Goal: Information Seeking & Learning: Learn about a topic

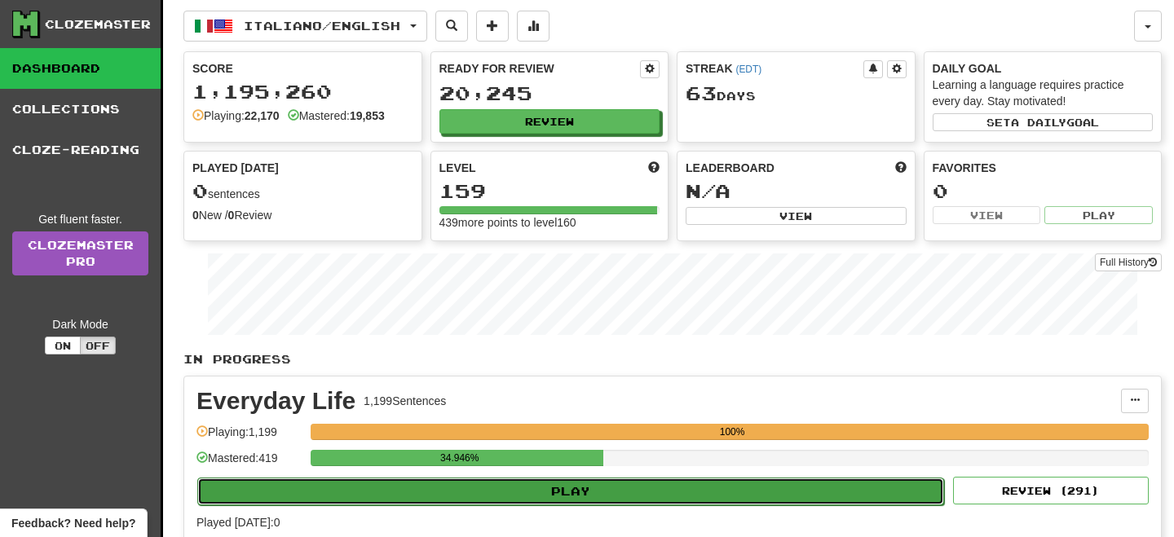
click at [766, 496] on button "Play" at bounding box center [570, 492] width 747 height 28
select select "**"
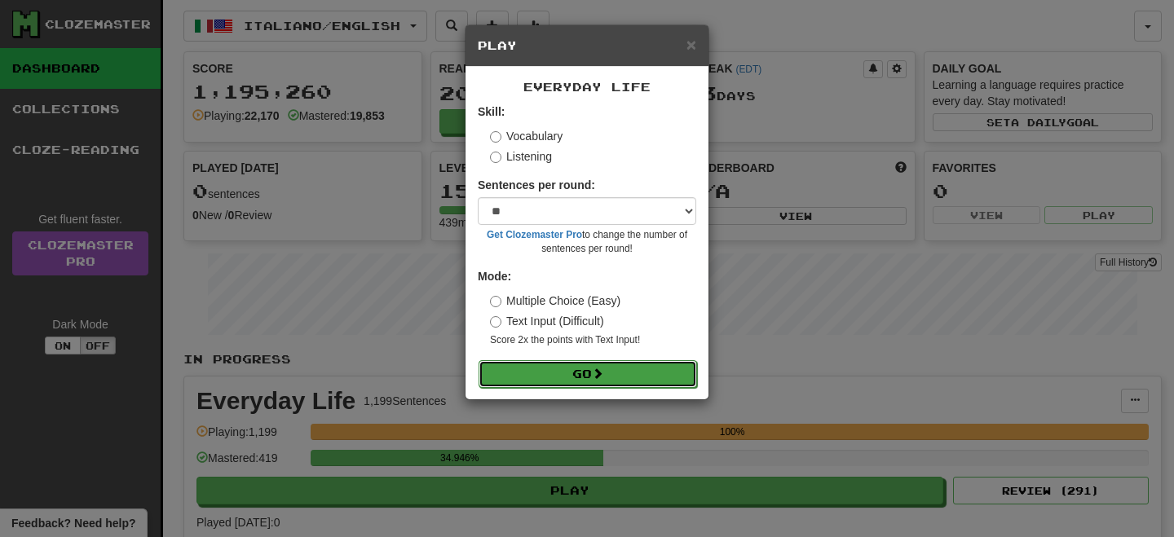
click at [525, 363] on button "Go" at bounding box center [587, 374] width 218 height 28
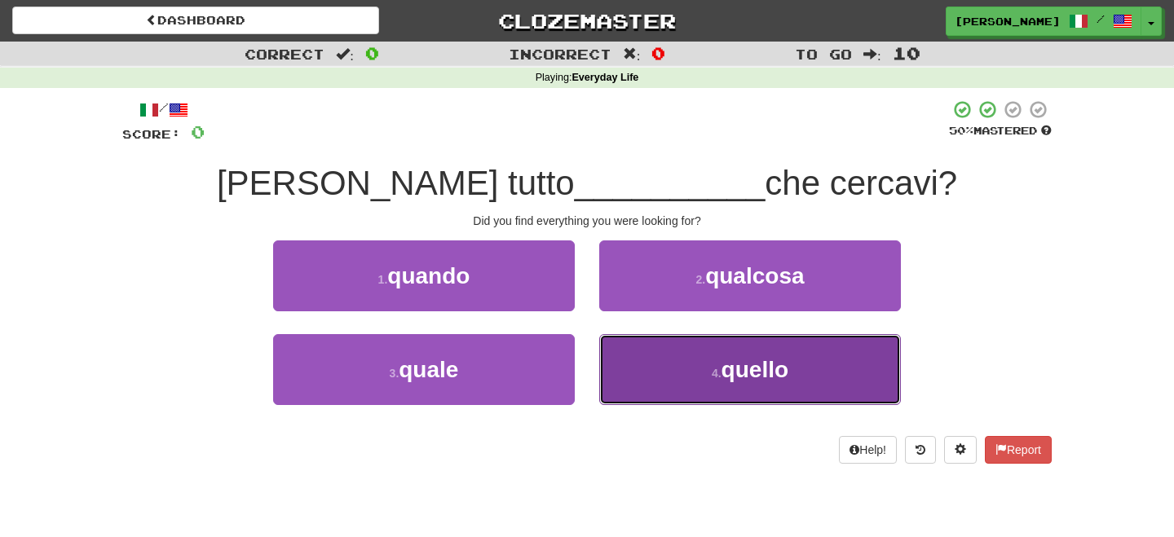
click at [714, 372] on small "4 ." at bounding box center [717, 373] width 10 height 13
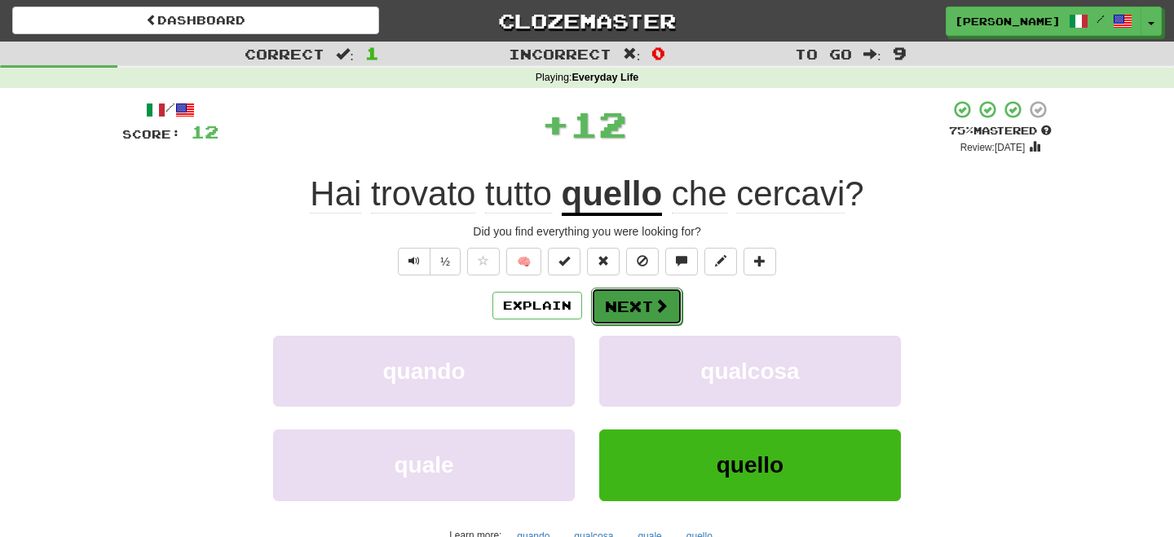
click at [623, 300] on button "Next" at bounding box center [636, 306] width 91 height 37
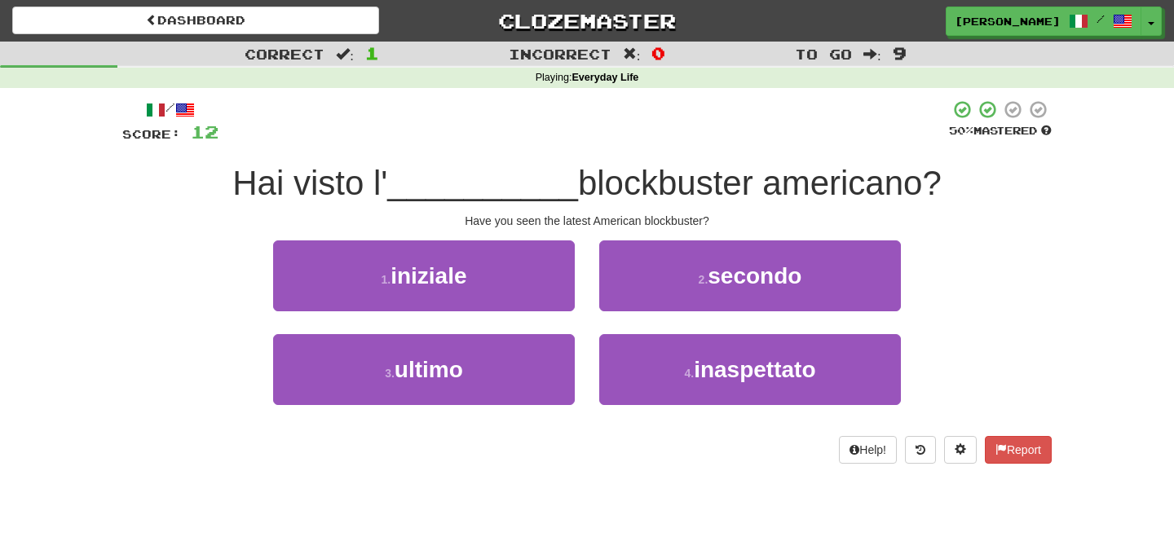
click at [631, 485] on div "/ Score: 12 50 % Mastered Hai visto l' __________ blockbuster americano? Have y…" at bounding box center [586, 287] width 929 height 399
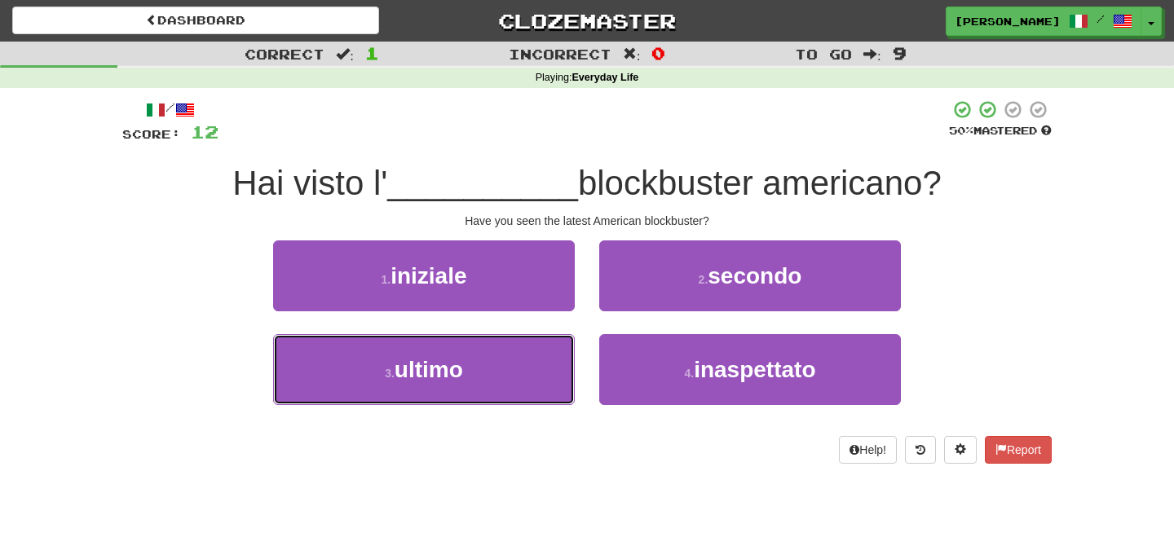
drag, startPoint x: 400, startPoint y: 383, endPoint x: 546, endPoint y: 326, distance: 156.7
click at [432, 373] on button "3 . ultimo" at bounding box center [424, 369] width 302 height 71
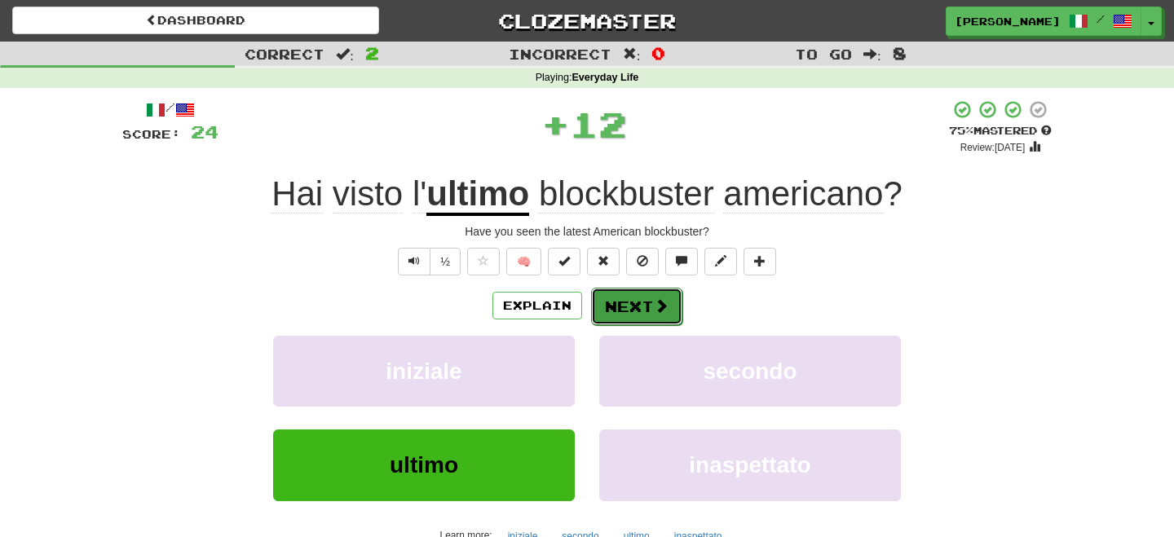
click at [618, 298] on button "Next" at bounding box center [636, 306] width 91 height 37
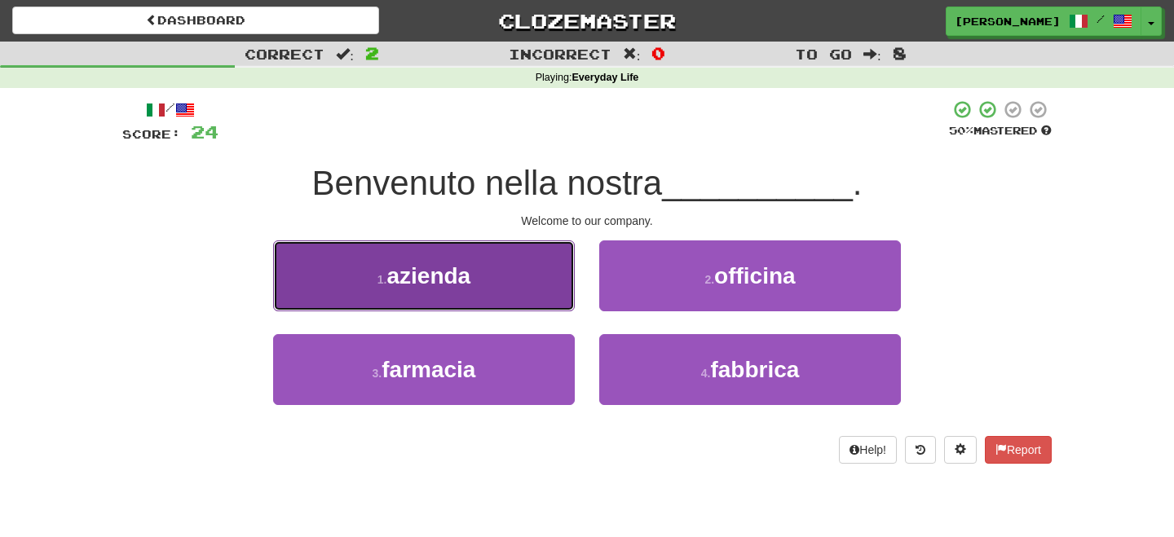
drag, startPoint x: 480, startPoint y: 289, endPoint x: 518, endPoint y: 298, distance: 38.4
click at [505, 296] on button "1 . azienda" at bounding box center [424, 275] width 302 height 71
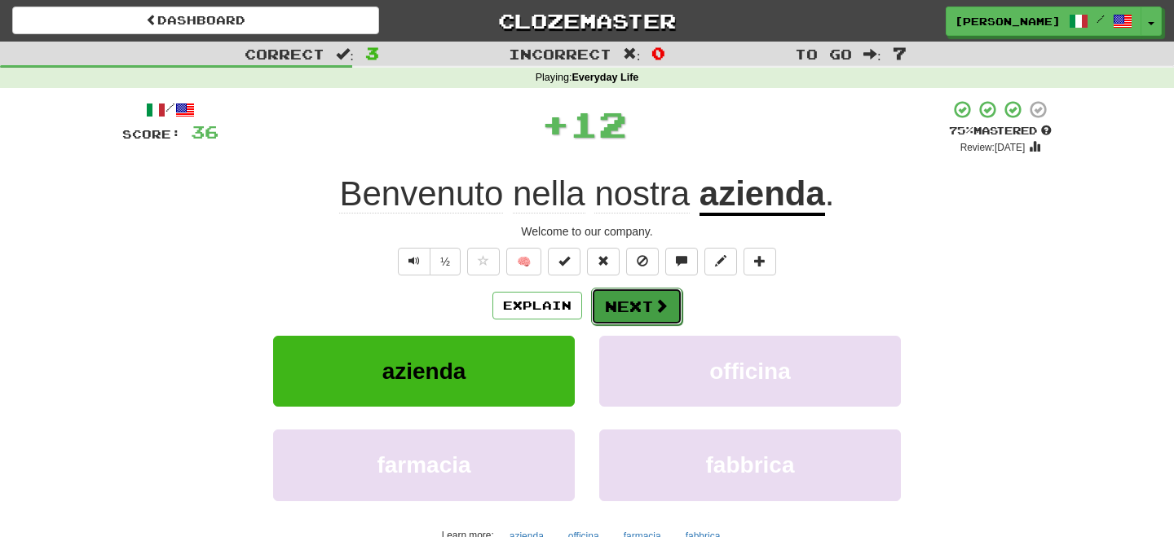
click at [633, 316] on button "Next" at bounding box center [636, 306] width 91 height 37
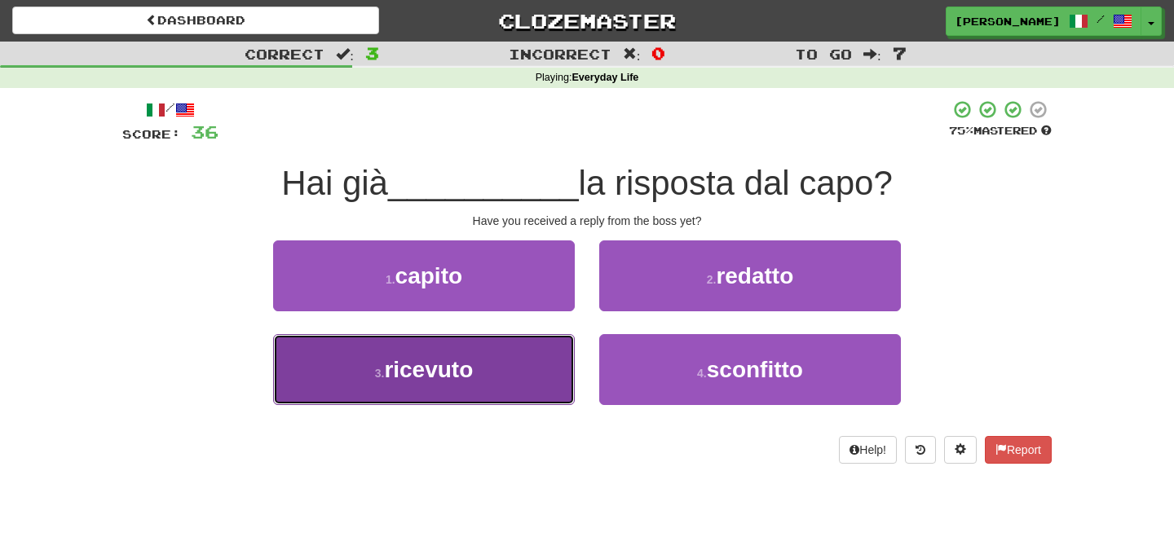
drag, startPoint x: 482, startPoint y: 379, endPoint x: 568, endPoint y: 337, distance: 96.2
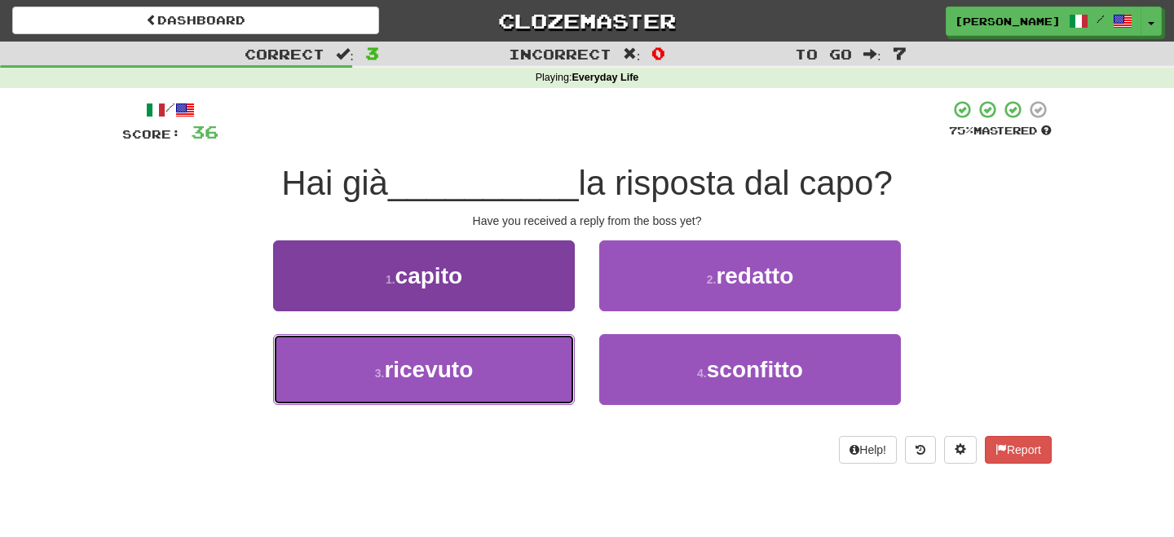
click at [488, 373] on button "3 . ricevuto" at bounding box center [424, 369] width 302 height 71
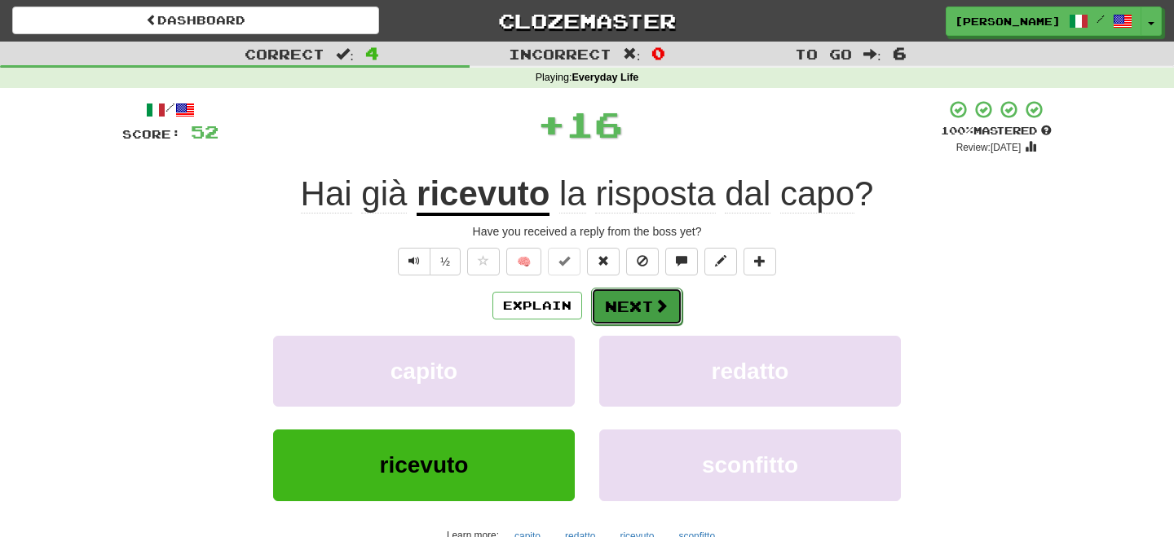
click at [634, 311] on button "Next" at bounding box center [636, 306] width 91 height 37
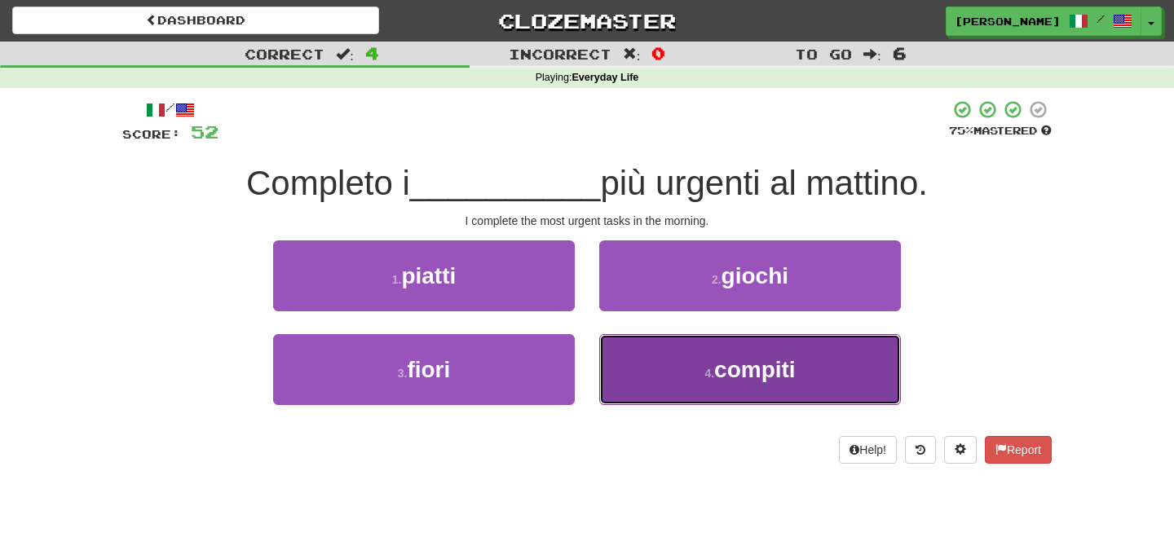
drag, startPoint x: 719, startPoint y: 376, endPoint x: 659, endPoint y: 333, distance: 73.1
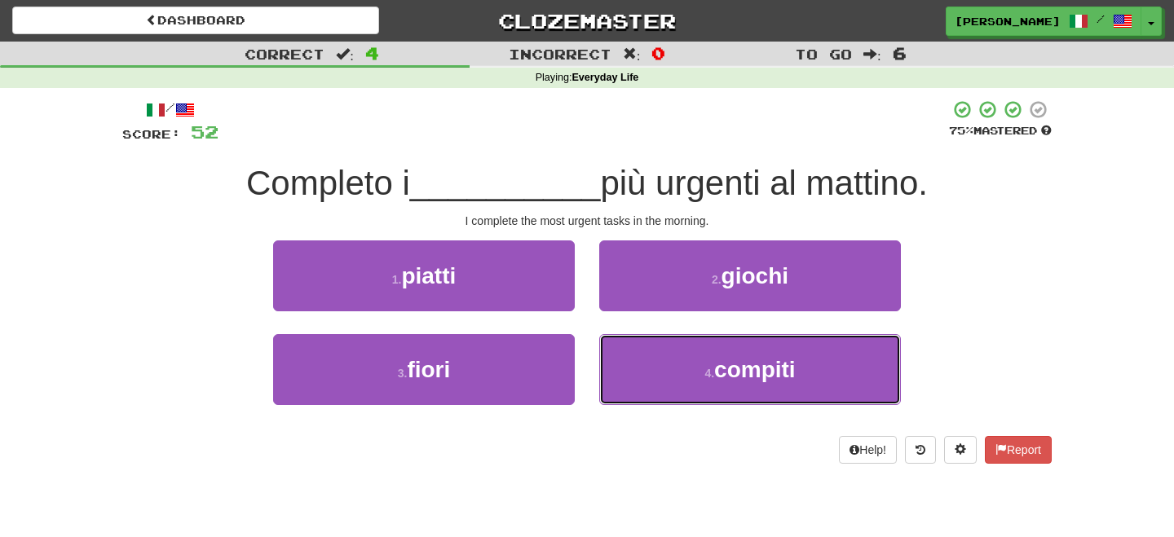
click at [718, 375] on span "compiti" at bounding box center [755, 369] width 82 height 25
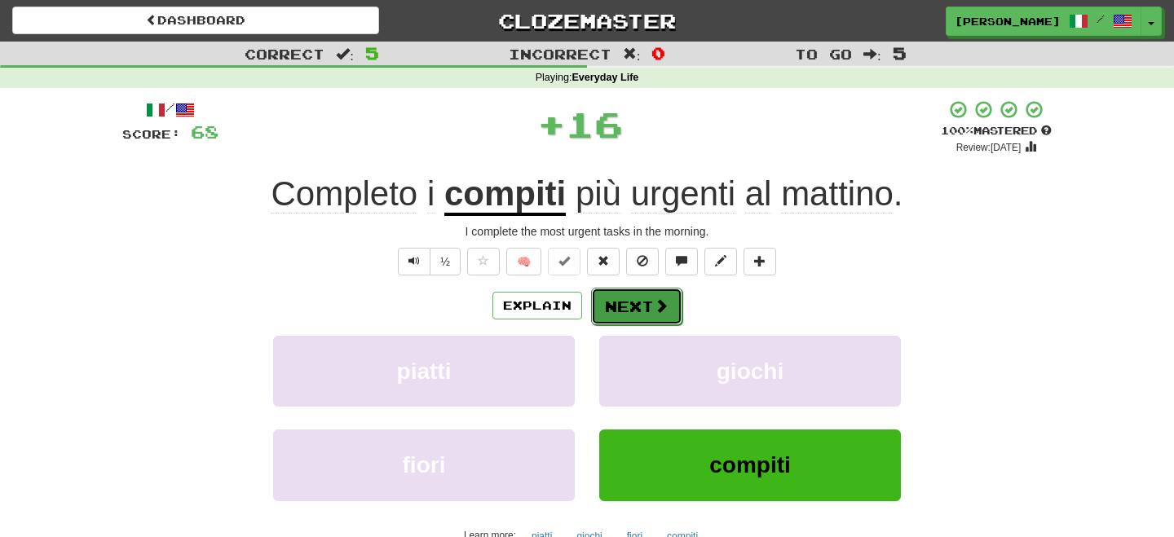
click at [648, 320] on button "Next" at bounding box center [636, 306] width 91 height 37
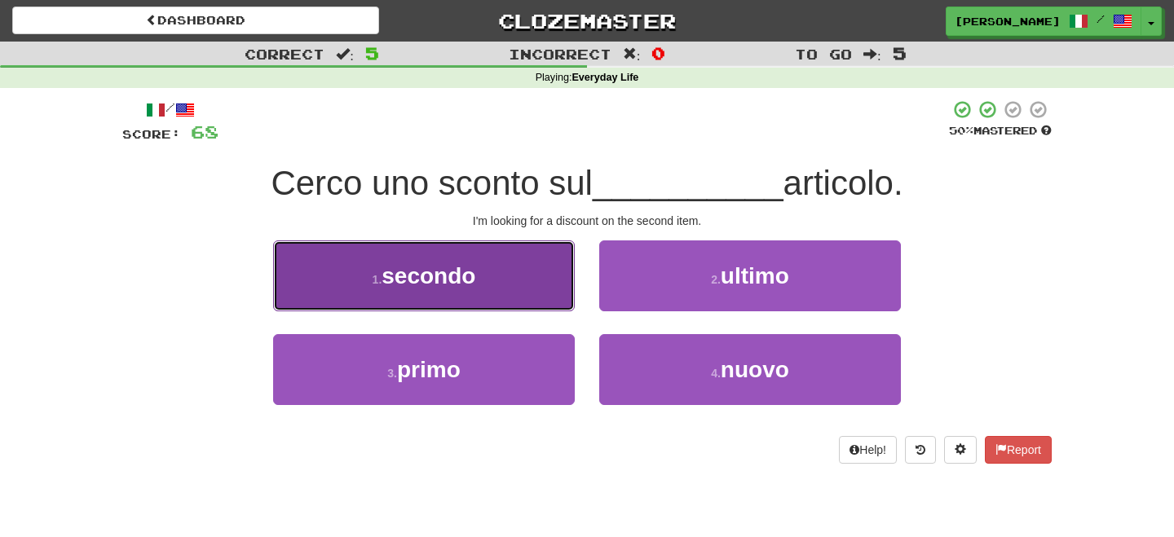
click at [491, 284] on button "1 . secondo" at bounding box center [424, 275] width 302 height 71
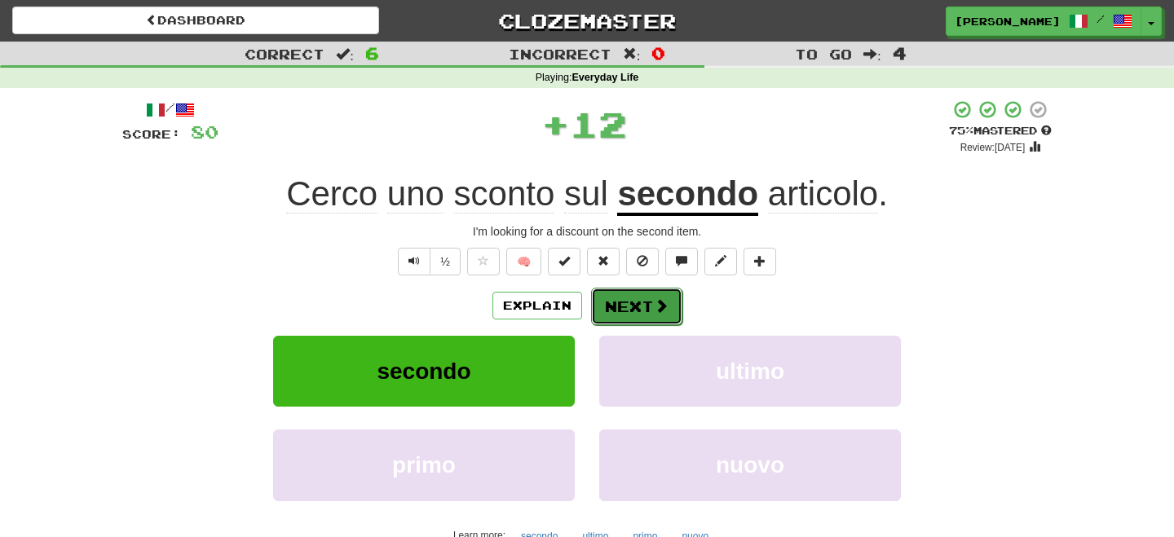
click at [613, 307] on button "Next" at bounding box center [636, 306] width 91 height 37
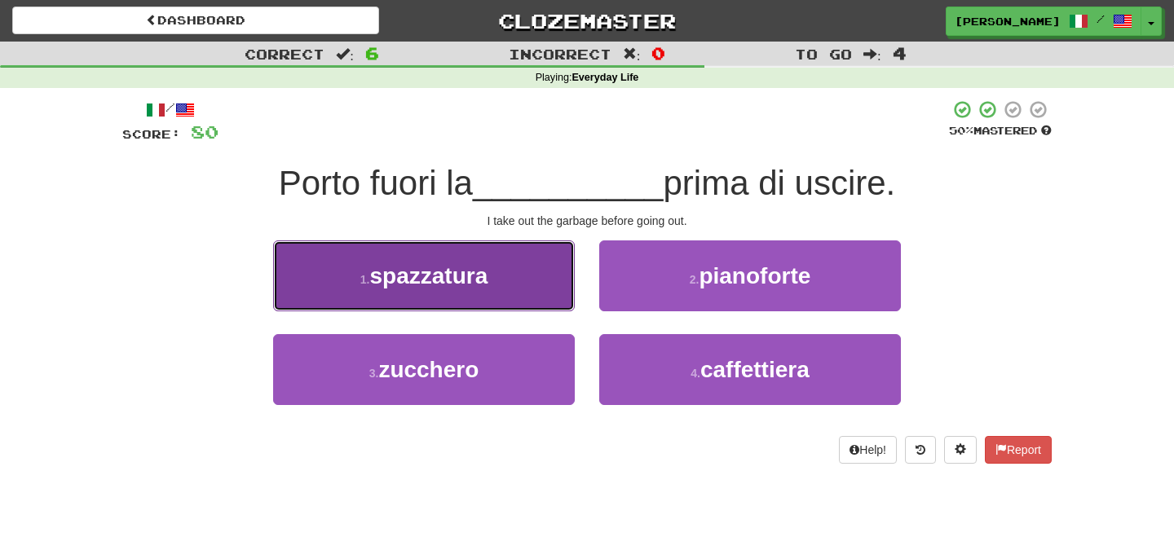
drag, startPoint x: 445, startPoint y: 293, endPoint x: 487, endPoint y: 302, distance: 43.5
click at [471, 300] on button "1 . spazzatura" at bounding box center [424, 275] width 302 height 71
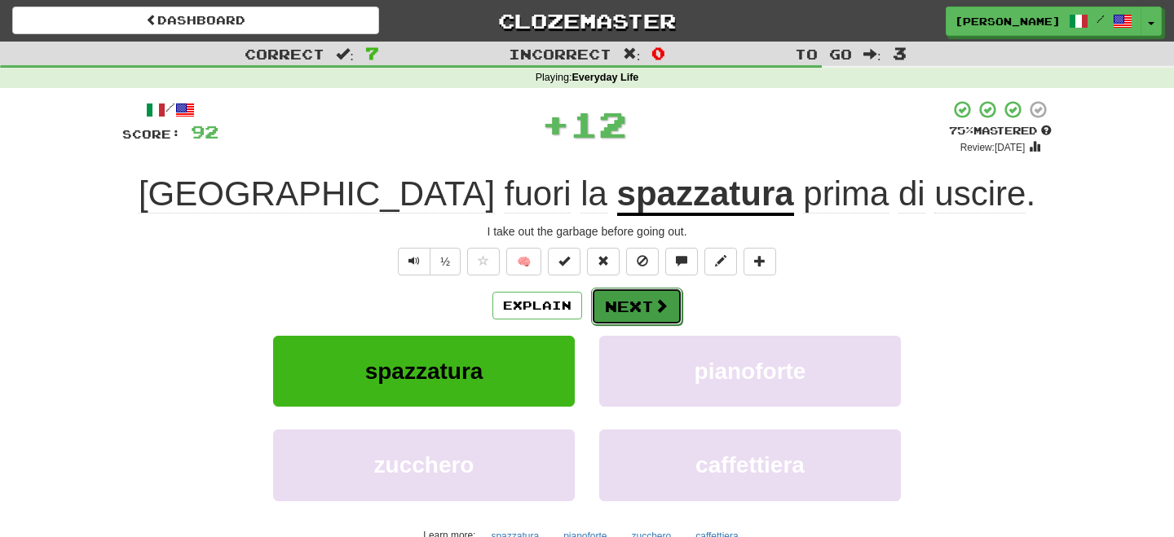
drag, startPoint x: 487, startPoint y: 302, endPoint x: 631, endPoint y: 320, distance: 144.5
click at [631, 320] on button "Next" at bounding box center [636, 306] width 91 height 37
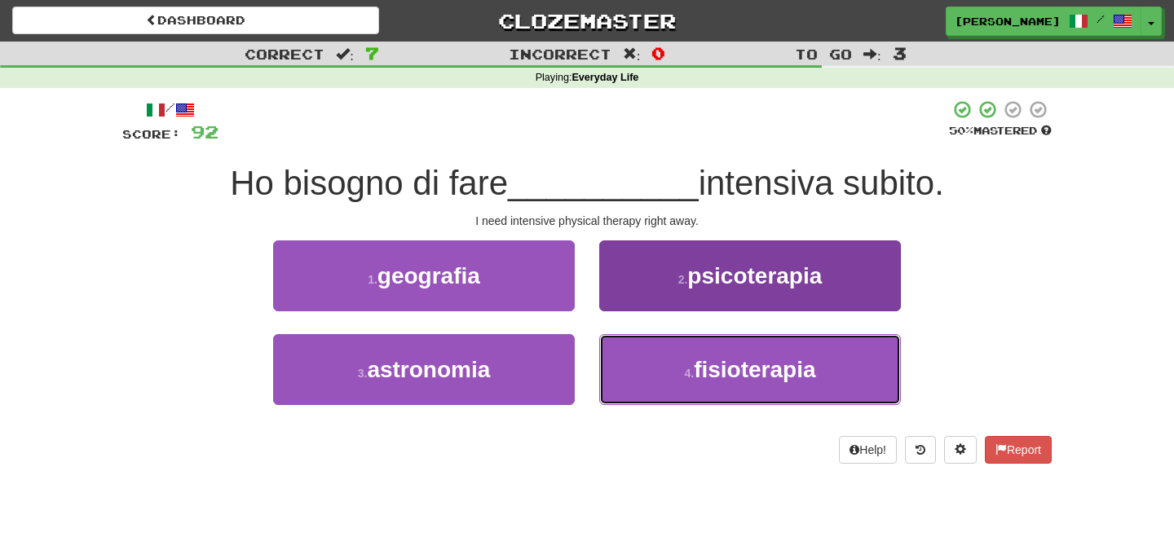
drag, startPoint x: 689, startPoint y: 378, endPoint x: 681, endPoint y: 371, distance: 11.0
click at [689, 378] on small "4 ." at bounding box center [689, 373] width 10 height 13
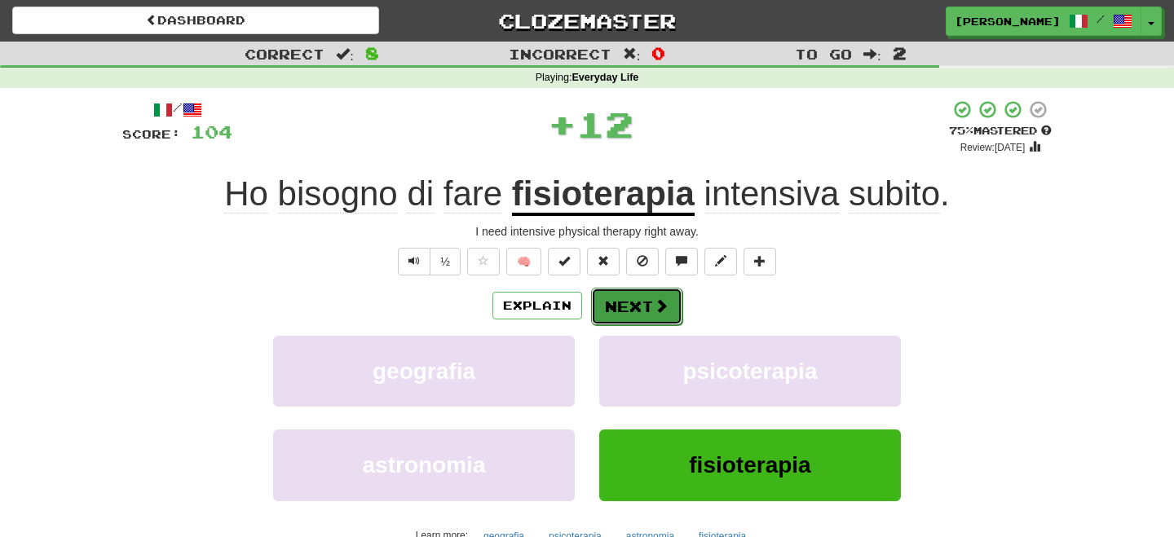
click at [619, 311] on button "Next" at bounding box center [636, 306] width 91 height 37
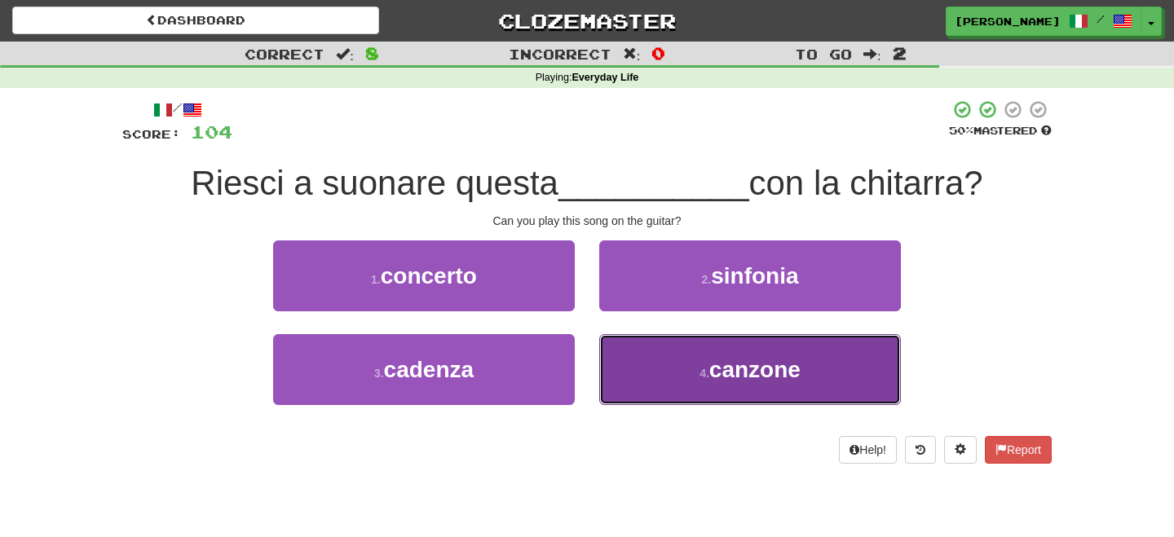
click at [785, 377] on span "canzone" at bounding box center [754, 369] width 91 height 25
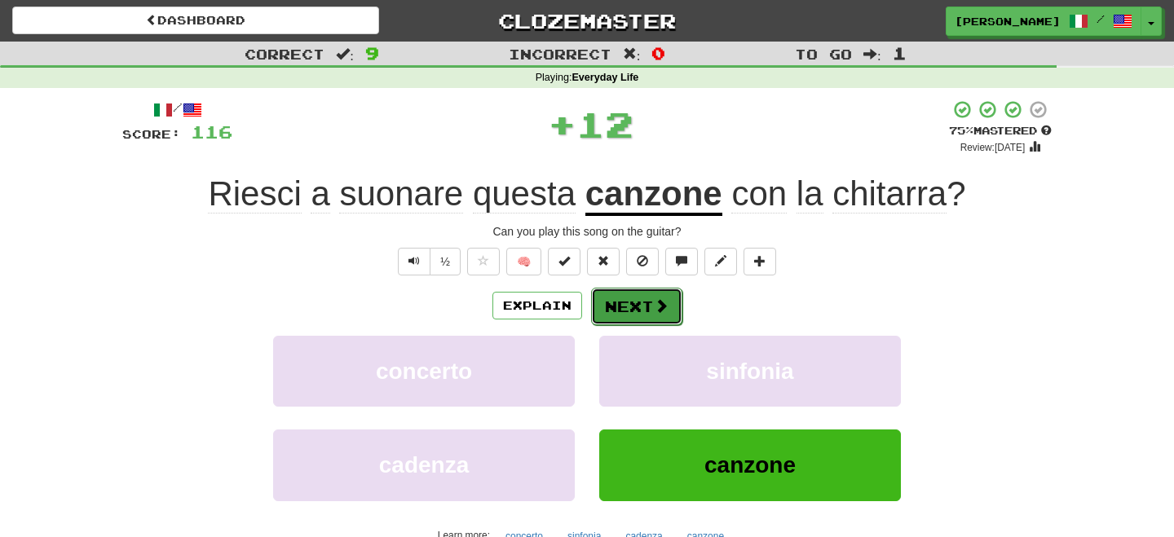
click at [625, 306] on button "Next" at bounding box center [636, 306] width 91 height 37
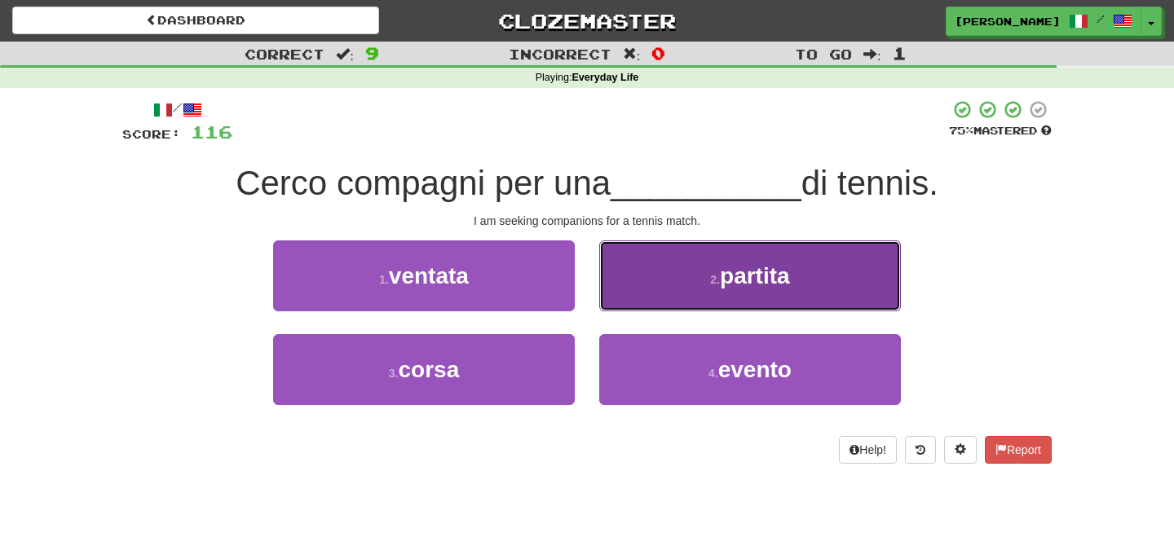
click at [670, 302] on button "2 . partita" at bounding box center [750, 275] width 302 height 71
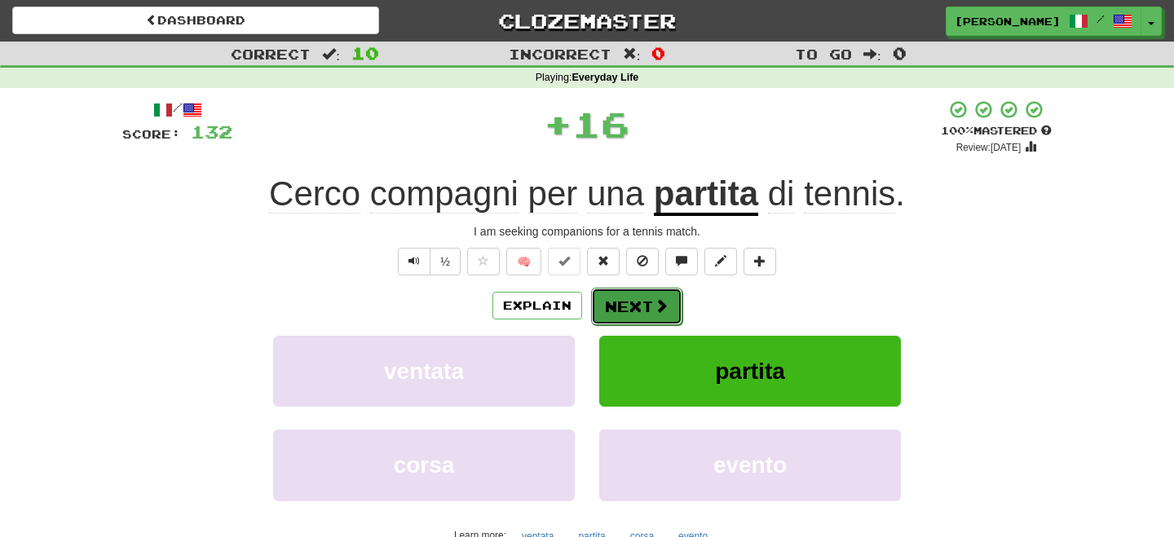
click at [657, 300] on span at bounding box center [661, 305] width 15 height 15
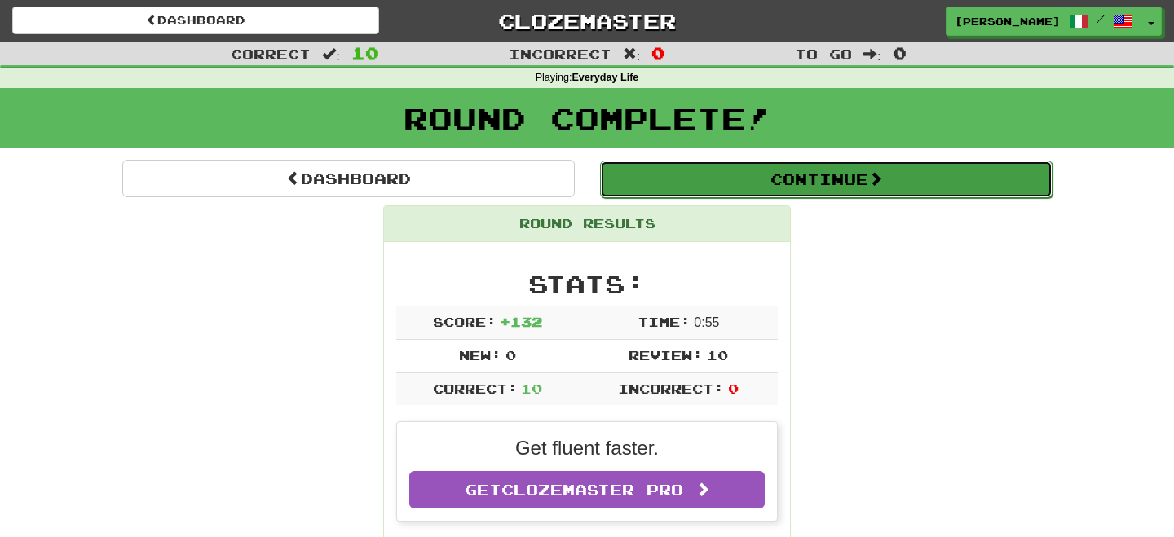
click at [711, 188] on button "Continue" at bounding box center [826, 179] width 452 height 37
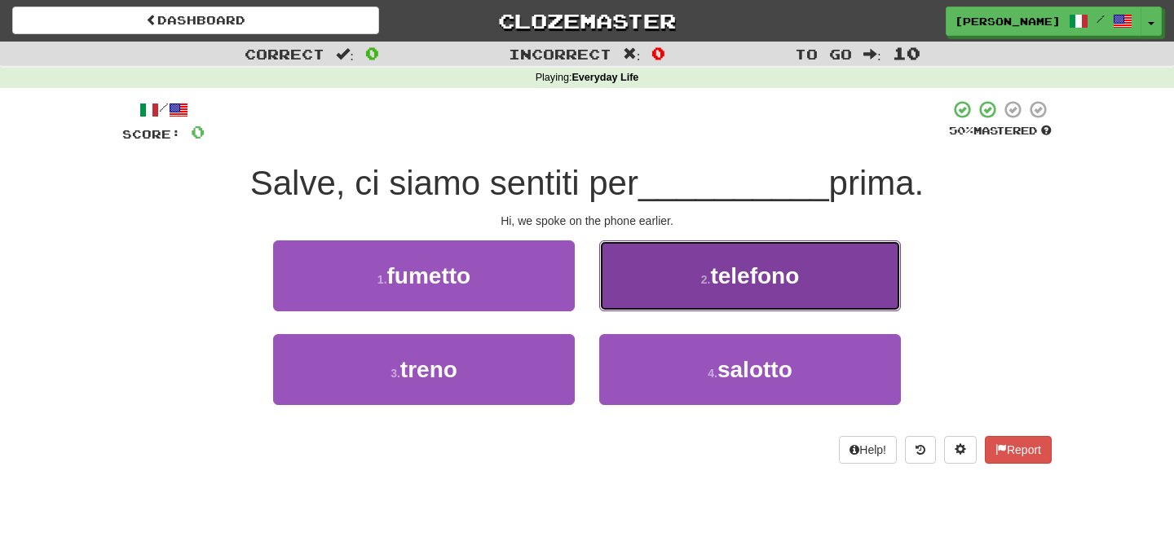
click at [705, 298] on button "2 . telefono" at bounding box center [750, 275] width 302 height 71
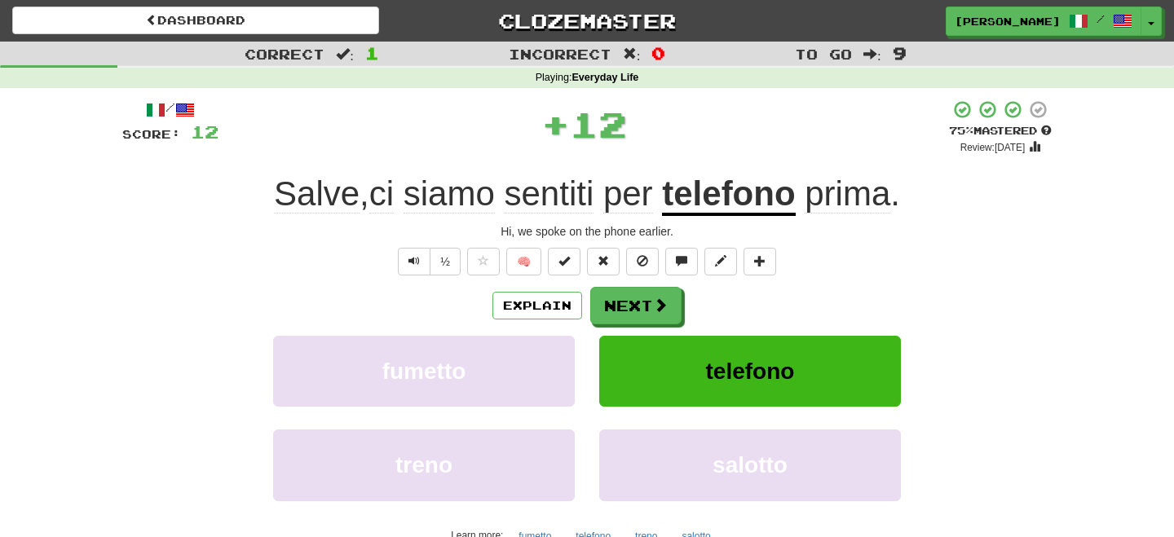
drag, startPoint x: 688, startPoint y: 302, endPoint x: 664, endPoint y: 301, distance: 23.7
click at [684, 301] on div "Explain Next" at bounding box center [586, 305] width 929 height 37
click at [633, 305] on button "Next" at bounding box center [636, 306] width 91 height 37
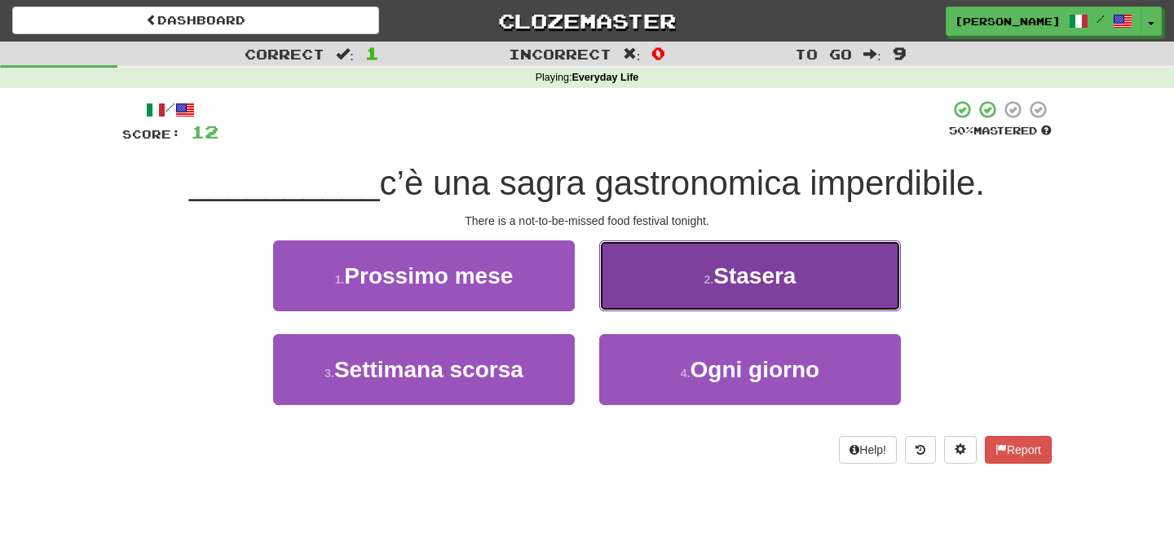
click at [703, 289] on button "2 . [GEOGRAPHIC_DATA]" at bounding box center [750, 275] width 302 height 71
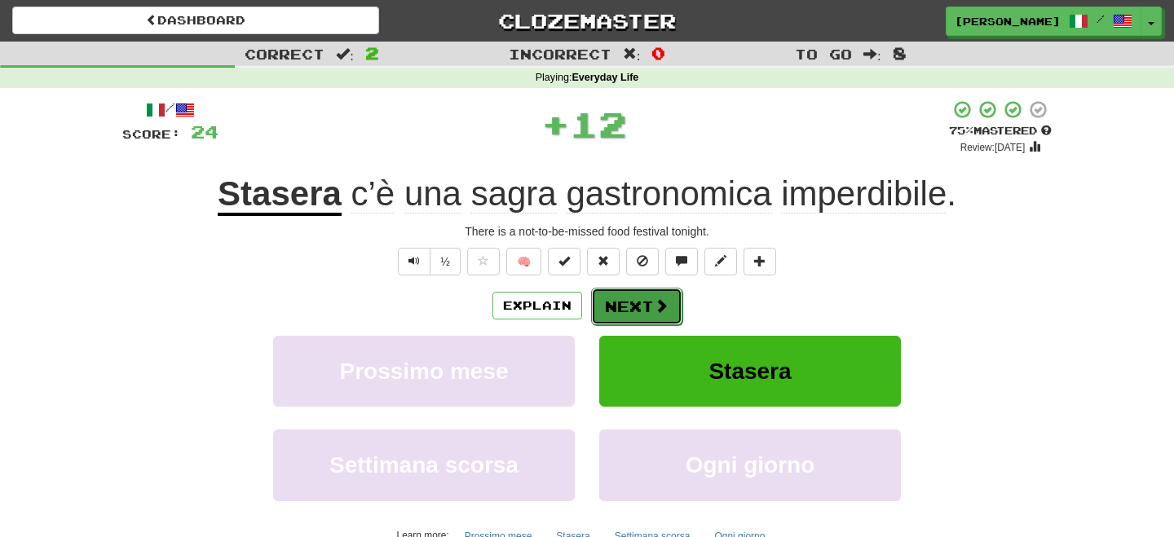
click at [613, 302] on button "Next" at bounding box center [636, 306] width 91 height 37
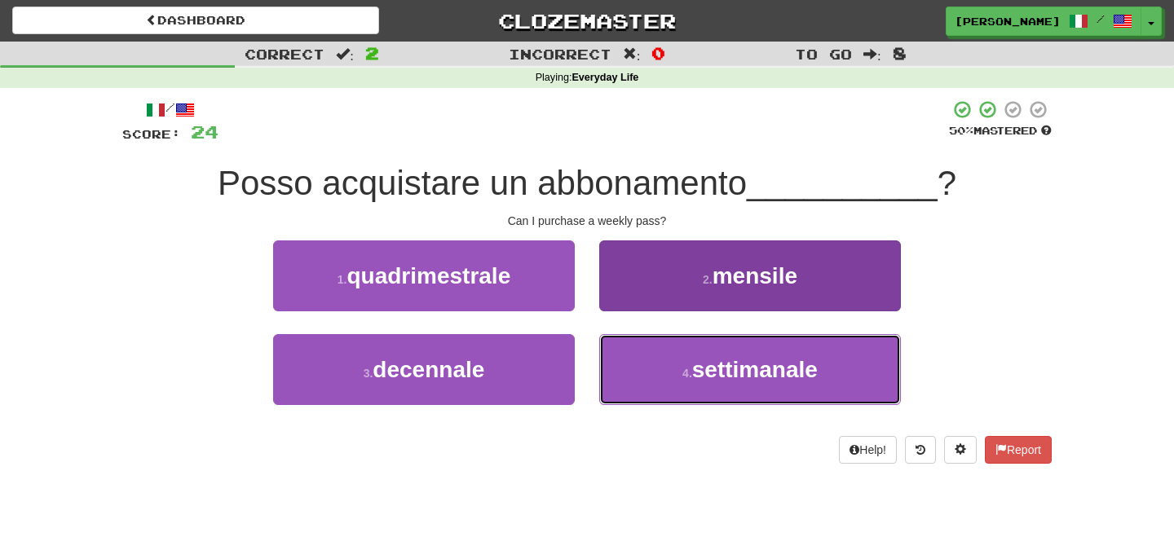
drag, startPoint x: 665, startPoint y: 368, endPoint x: 646, endPoint y: 346, distance: 28.9
click at [663, 371] on button "4 . settimanale" at bounding box center [750, 369] width 302 height 71
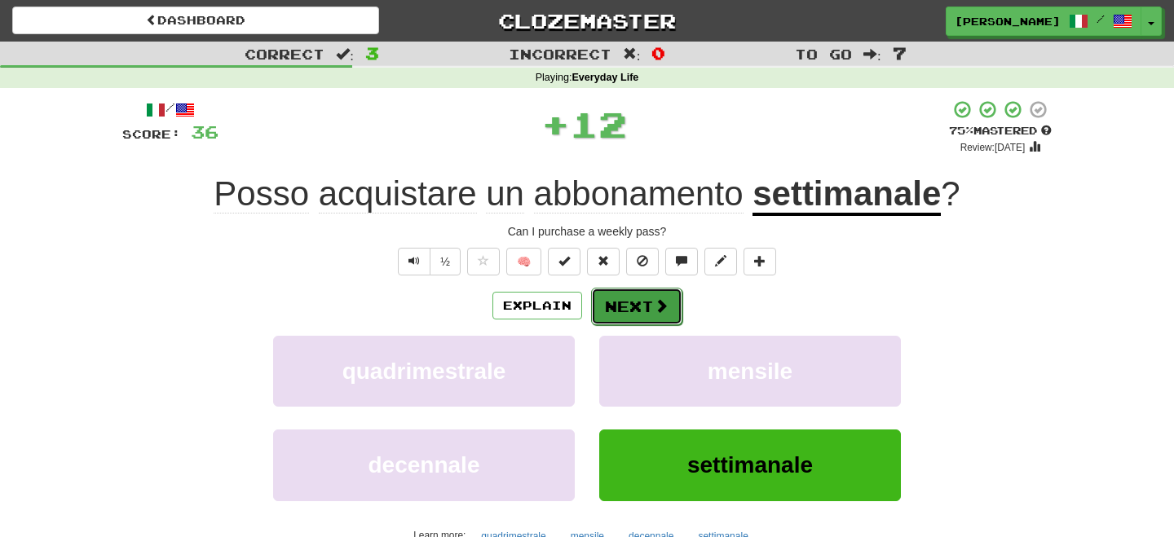
click at [619, 311] on button "Next" at bounding box center [636, 306] width 91 height 37
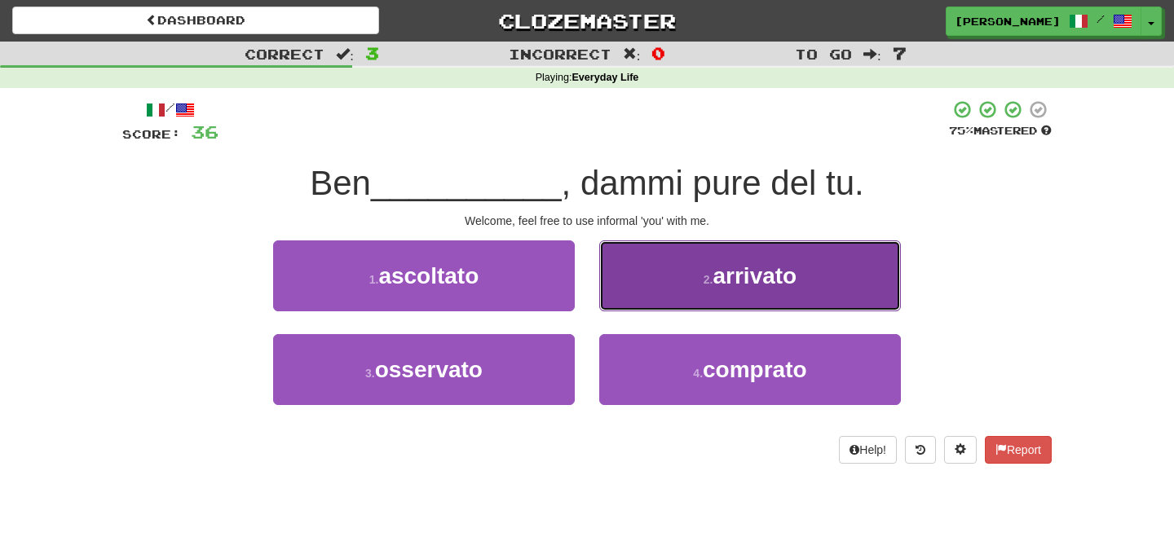
click at [640, 280] on button "2 . arrivato" at bounding box center [750, 275] width 302 height 71
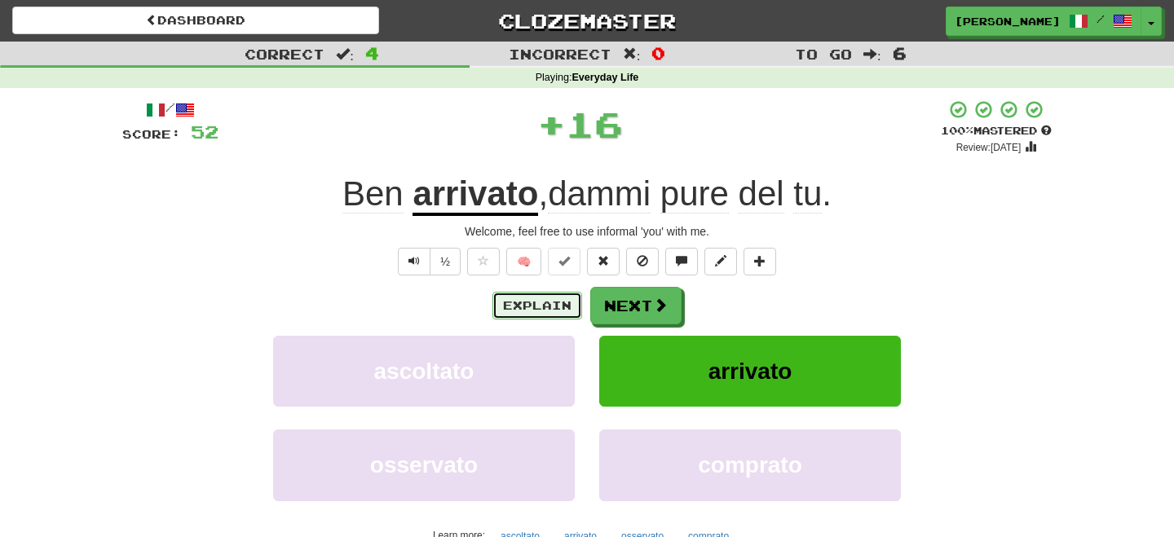
click at [578, 315] on button "Explain" at bounding box center [537, 306] width 90 height 28
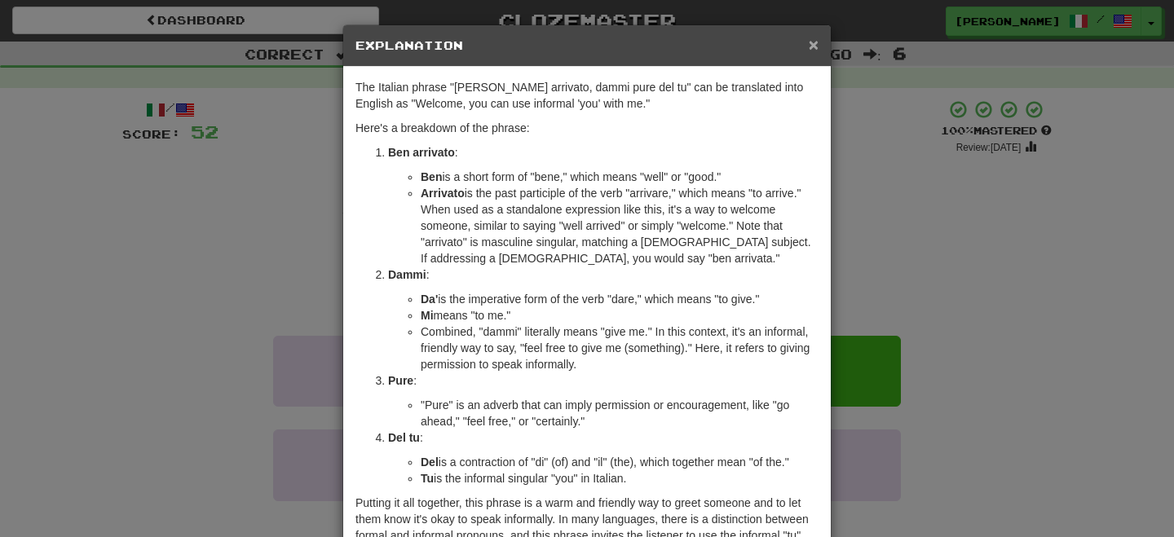
click at [816, 48] on span "×" at bounding box center [814, 44] width 10 height 19
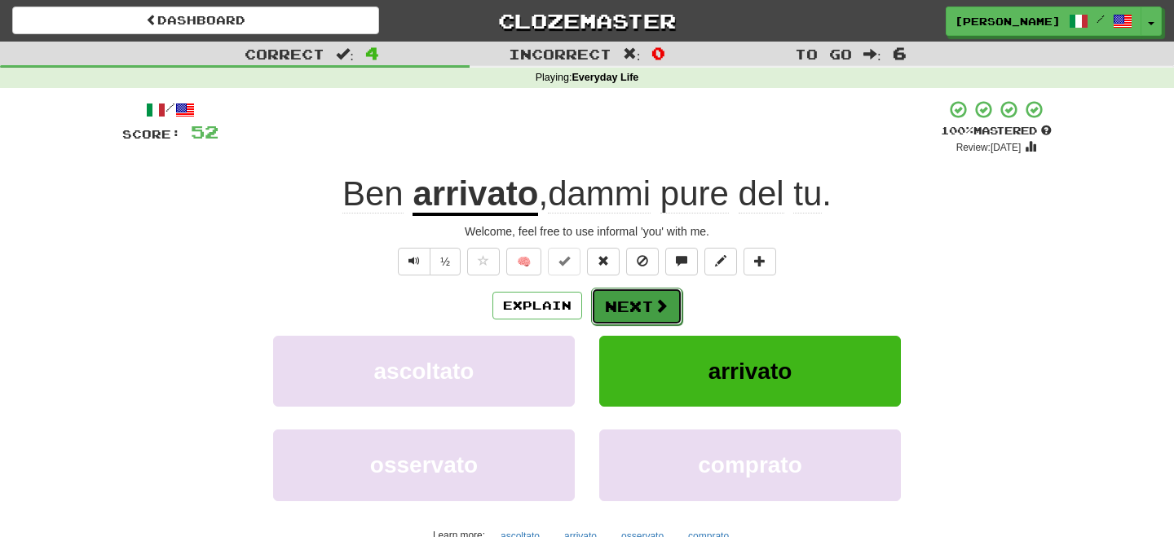
click at [659, 307] on span at bounding box center [661, 305] width 15 height 15
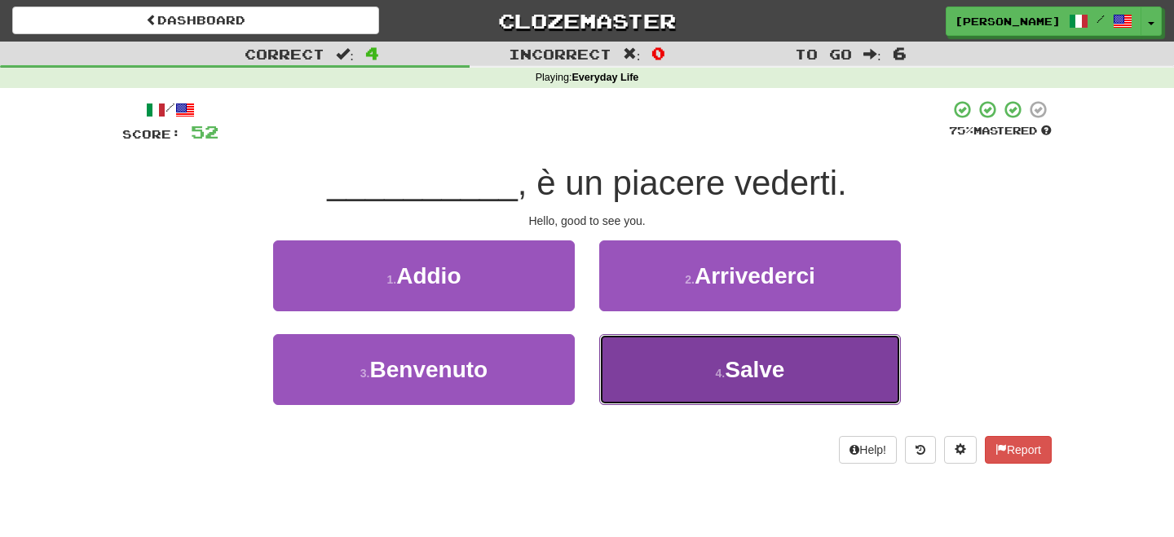
drag, startPoint x: 758, startPoint y: 372, endPoint x: 721, endPoint y: 348, distance: 44.8
click at [758, 372] on span "Salve" at bounding box center [755, 369] width 60 height 25
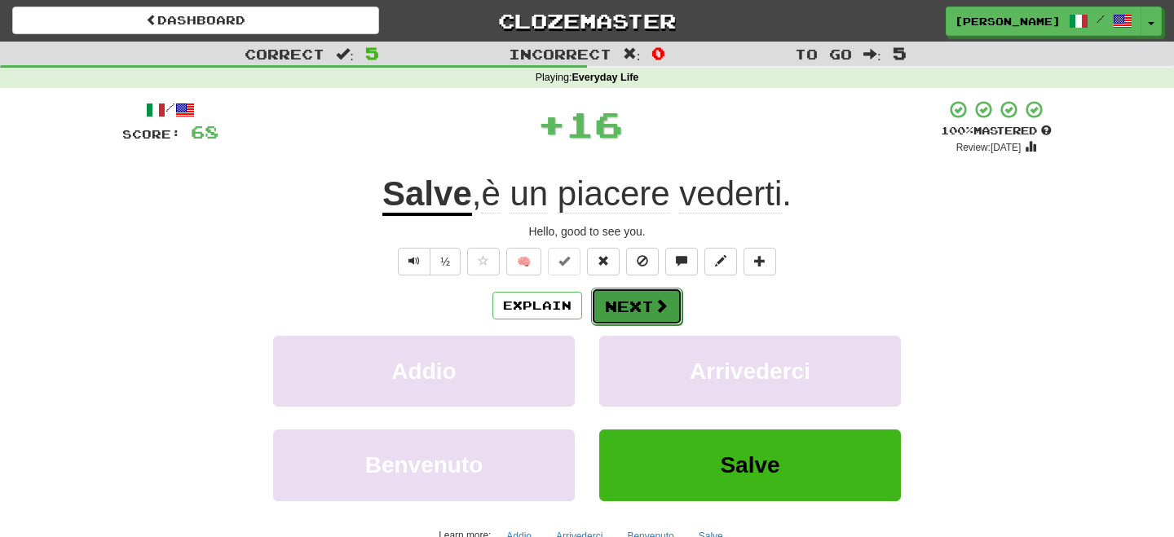
click at [636, 305] on button "Next" at bounding box center [636, 306] width 91 height 37
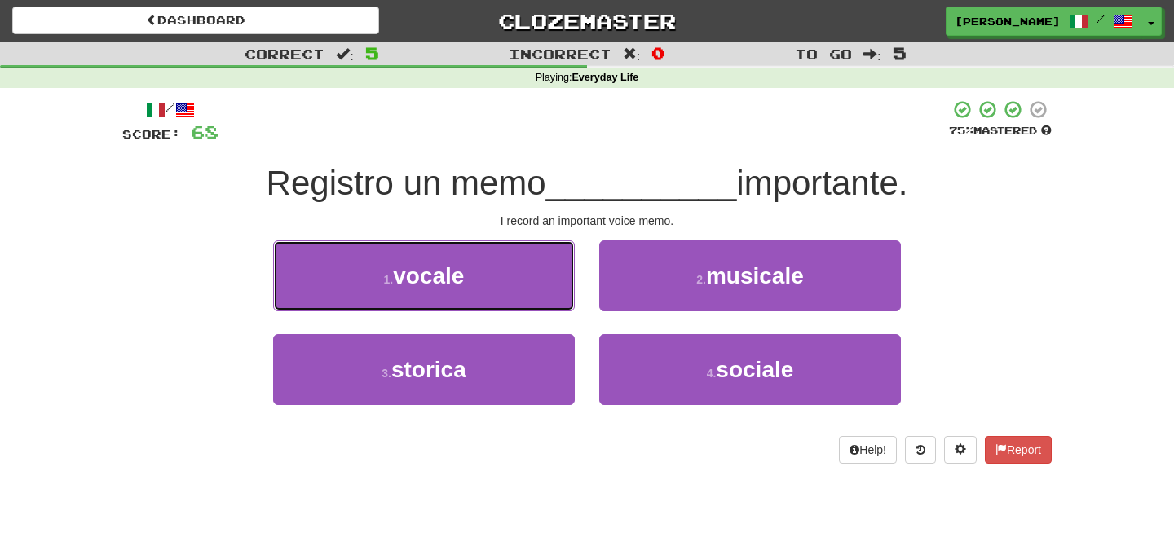
drag, startPoint x: 477, startPoint y: 280, endPoint x: 539, endPoint y: 286, distance: 62.2
click at [483, 281] on button "1 . vocale" at bounding box center [424, 275] width 302 height 71
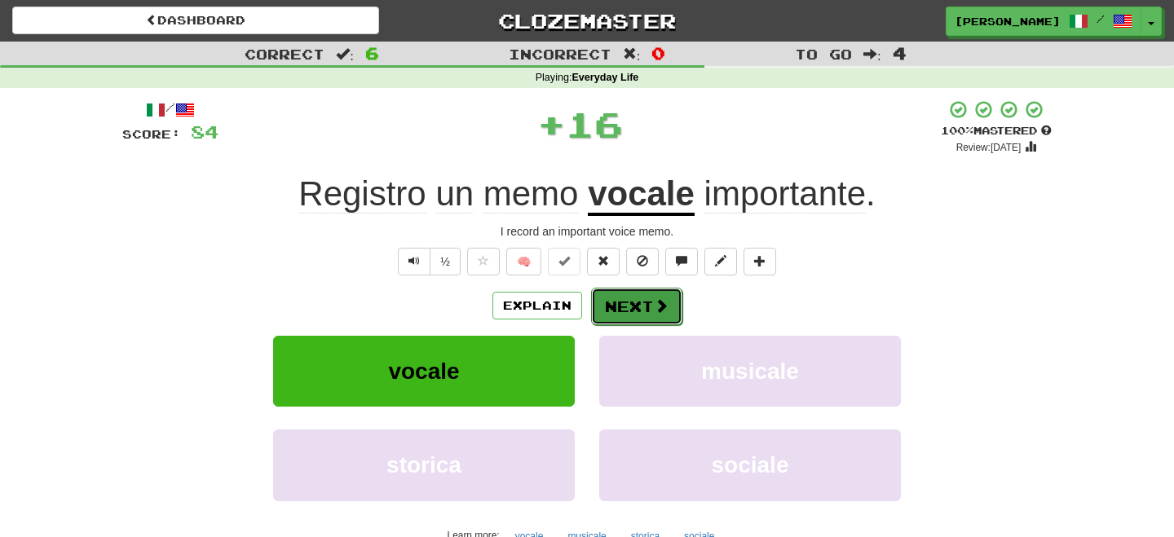
click at [633, 317] on button "Next" at bounding box center [636, 306] width 91 height 37
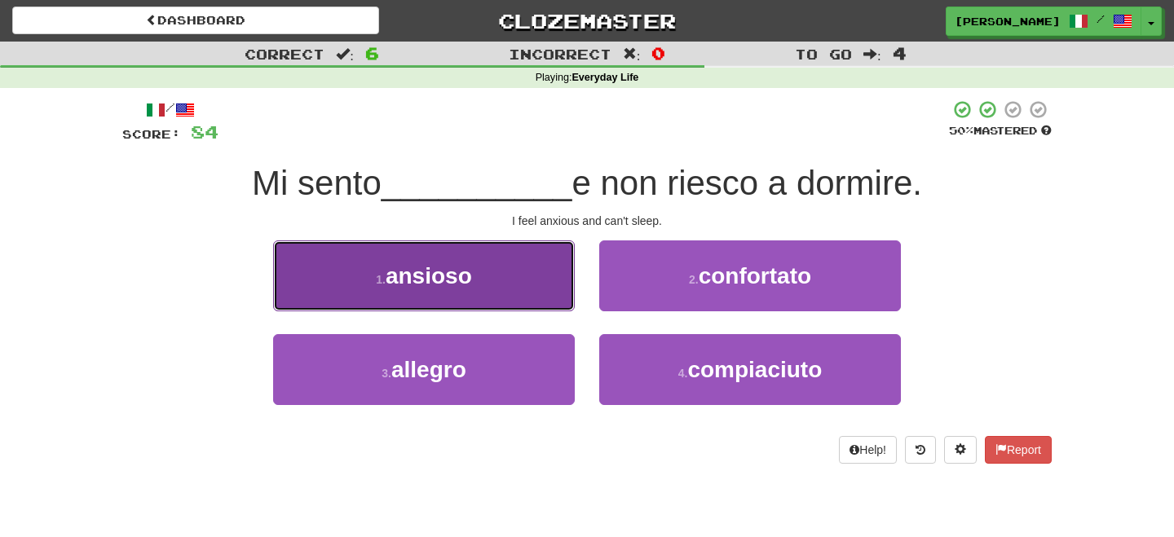
click at [518, 285] on button "1 . ansioso" at bounding box center [424, 275] width 302 height 71
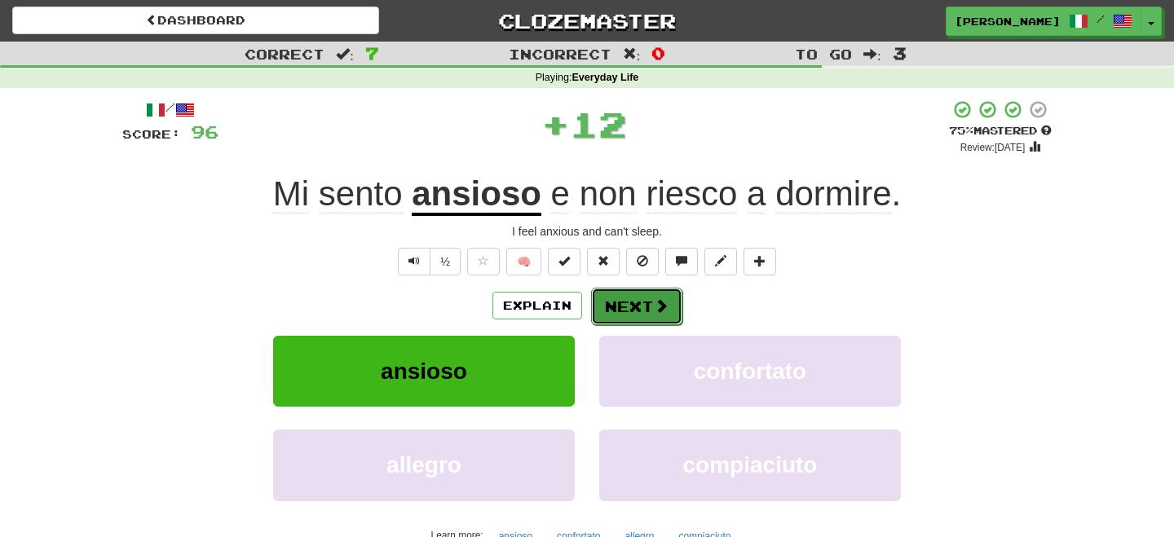
click at [609, 298] on button "Next" at bounding box center [636, 306] width 91 height 37
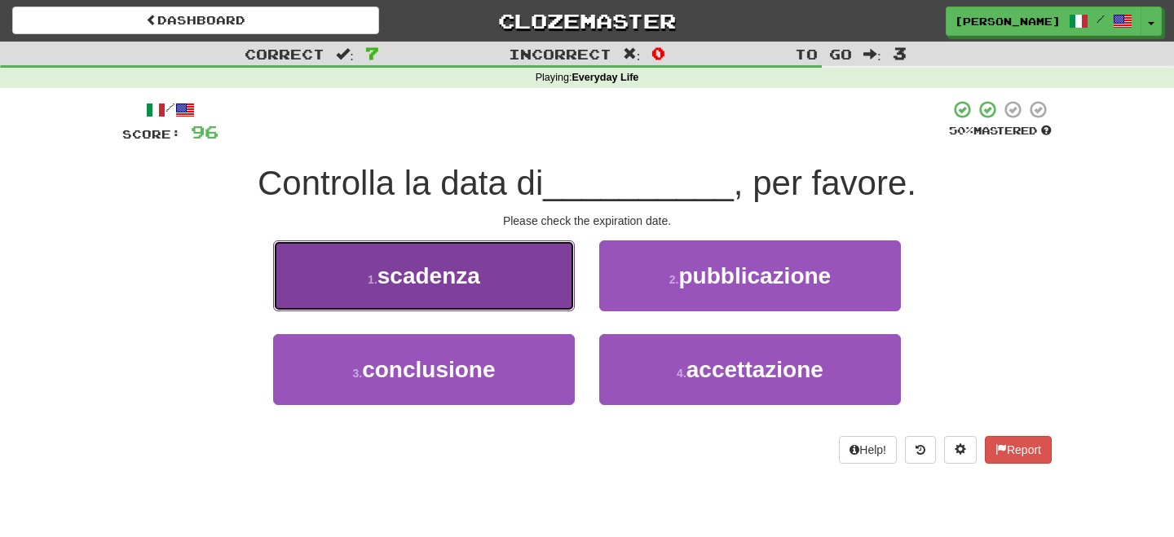
drag, startPoint x: 461, startPoint y: 276, endPoint x: 474, endPoint y: 283, distance: 14.6
click at [474, 283] on span "scadenza" at bounding box center [428, 275] width 103 height 25
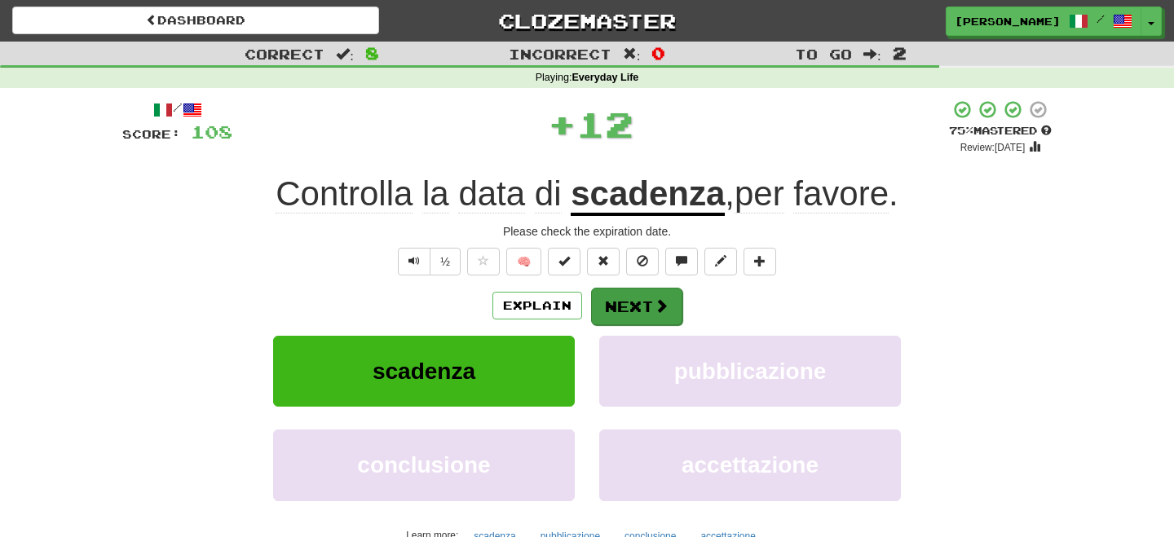
click at [679, 308] on div "Explain Next" at bounding box center [586, 305] width 929 height 37
click at [628, 305] on button "Next" at bounding box center [636, 306] width 91 height 37
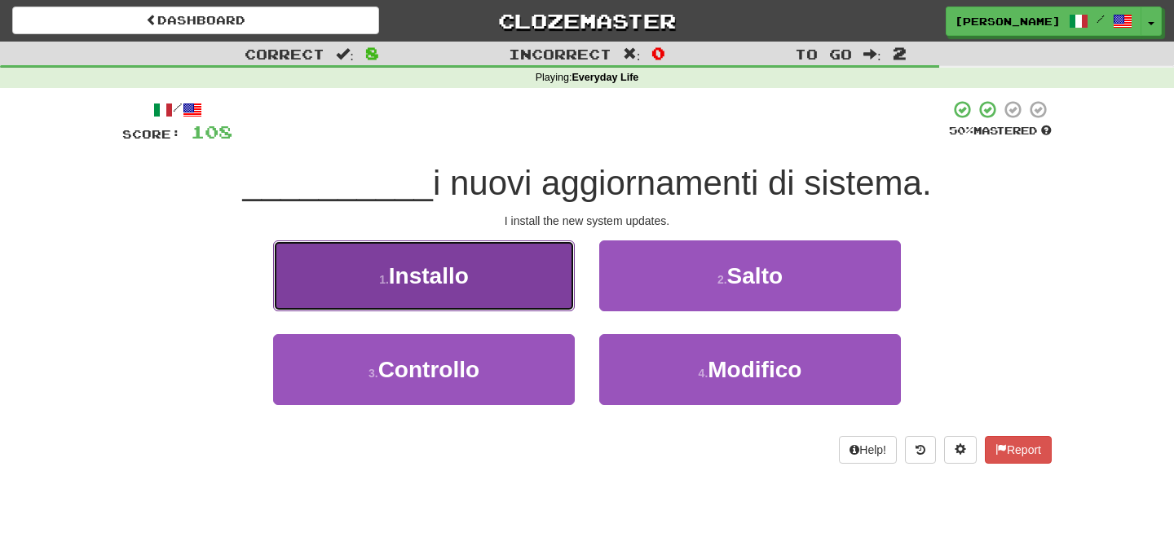
drag, startPoint x: 483, startPoint y: 284, endPoint x: 492, endPoint y: 287, distance: 10.1
click at [486, 285] on button "1 . Installo" at bounding box center [424, 275] width 302 height 71
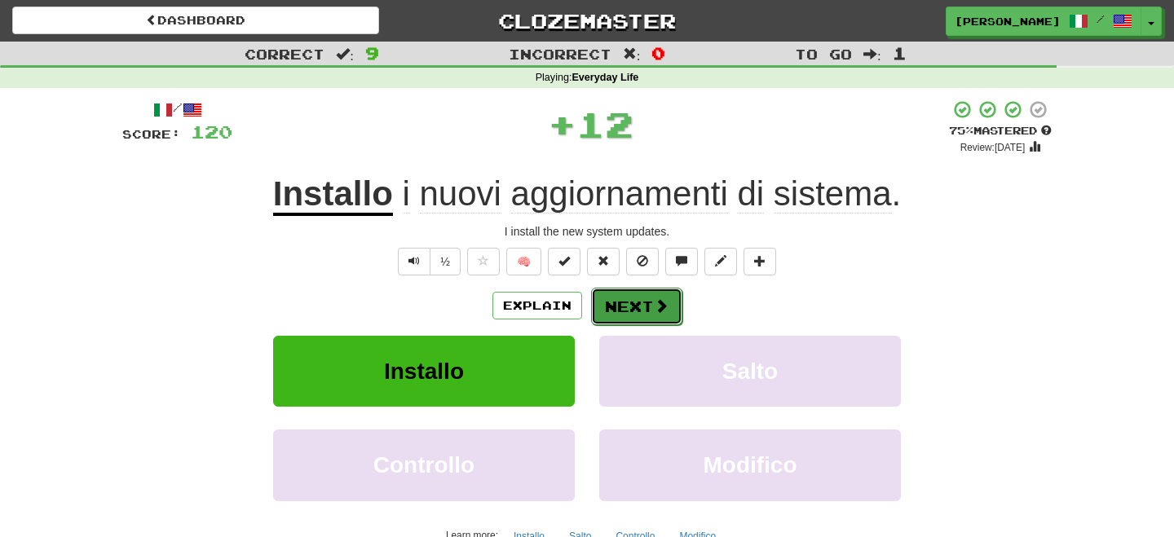
click at [623, 301] on button "Next" at bounding box center [636, 306] width 91 height 37
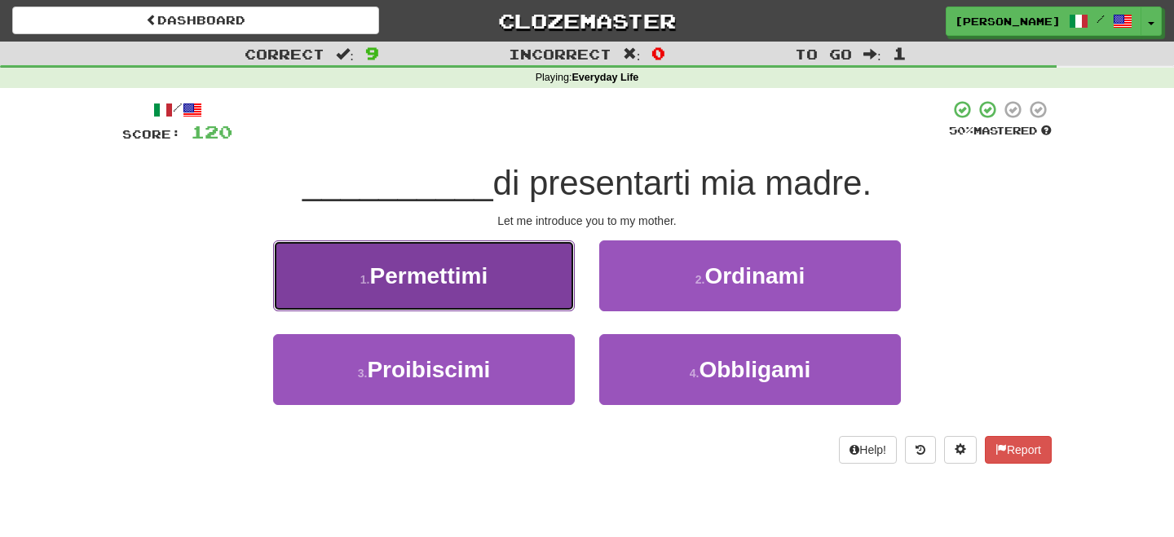
click at [500, 285] on button "1 . Permettimi" at bounding box center [424, 275] width 302 height 71
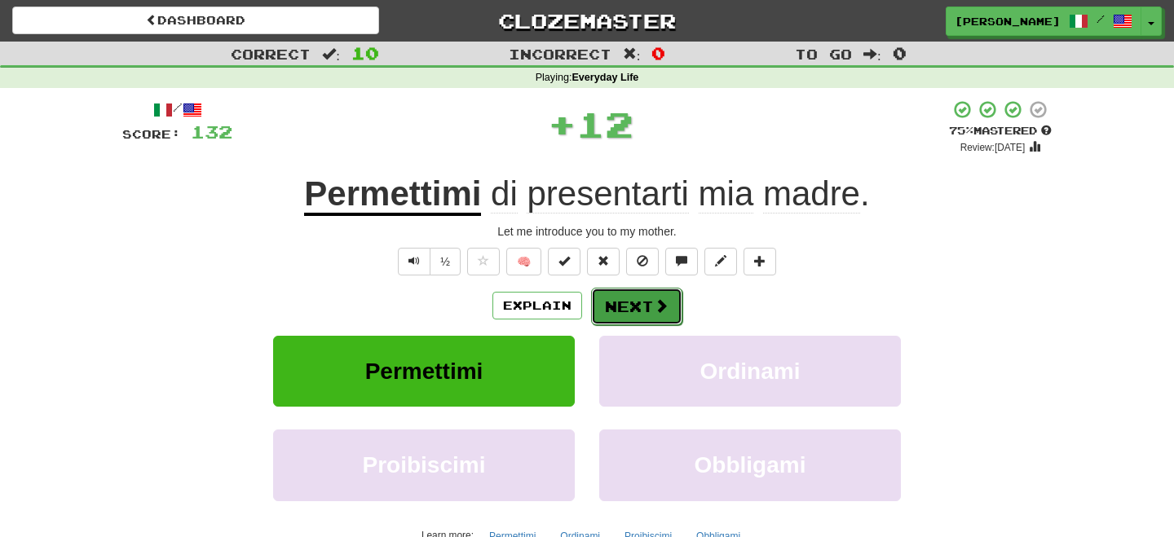
click at [620, 306] on button "Next" at bounding box center [636, 306] width 91 height 37
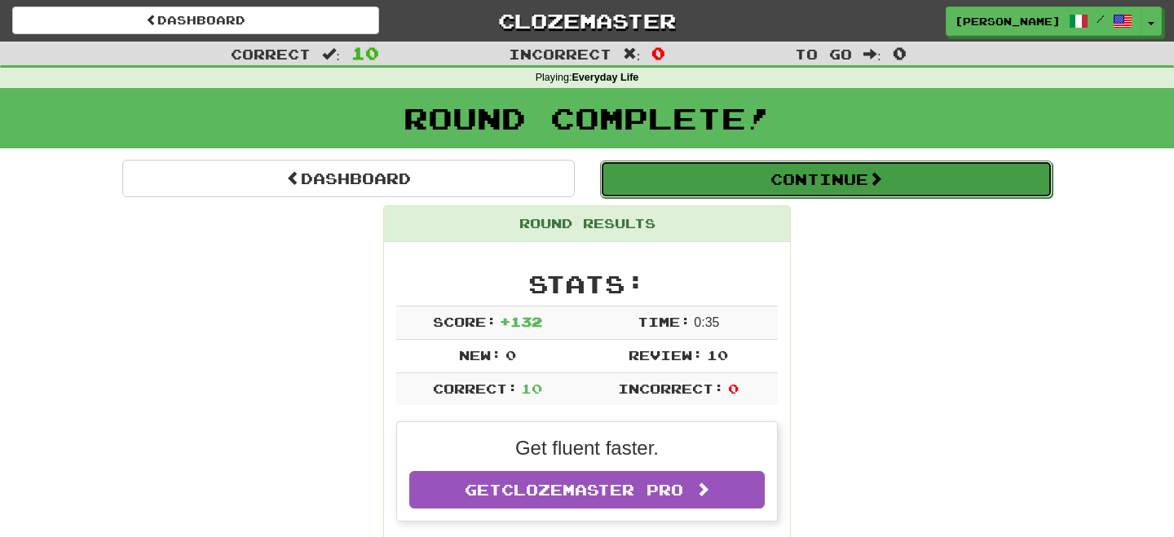
click at [699, 177] on button "Continue" at bounding box center [826, 179] width 452 height 37
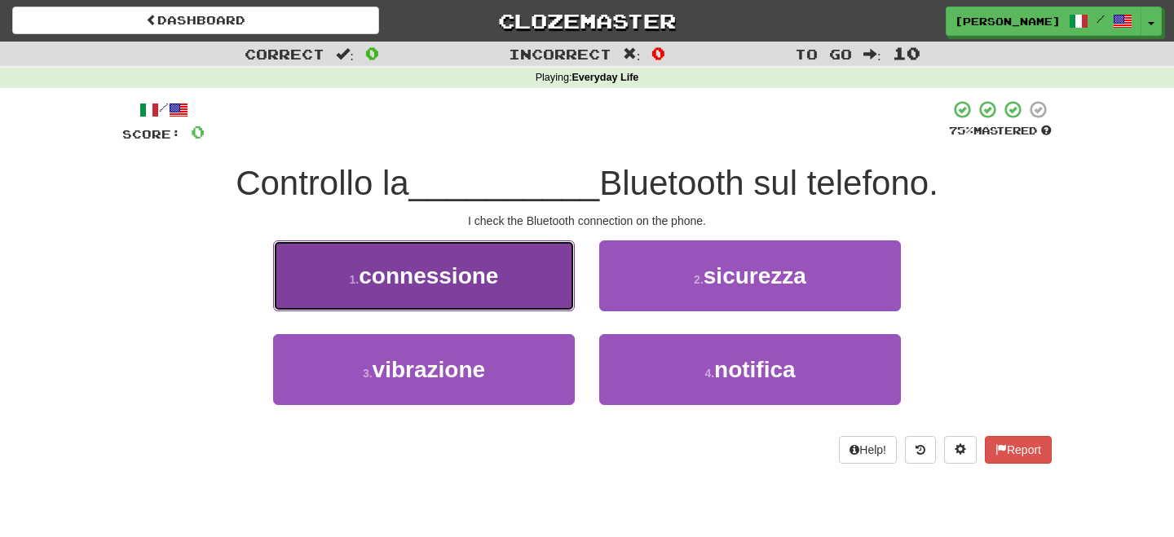
drag, startPoint x: 515, startPoint y: 287, endPoint x: 529, endPoint y: 293, distance: 15.0
click at [529, 293] on button "1 . connessione" at bounding box center [424, 275] width 302 height 71
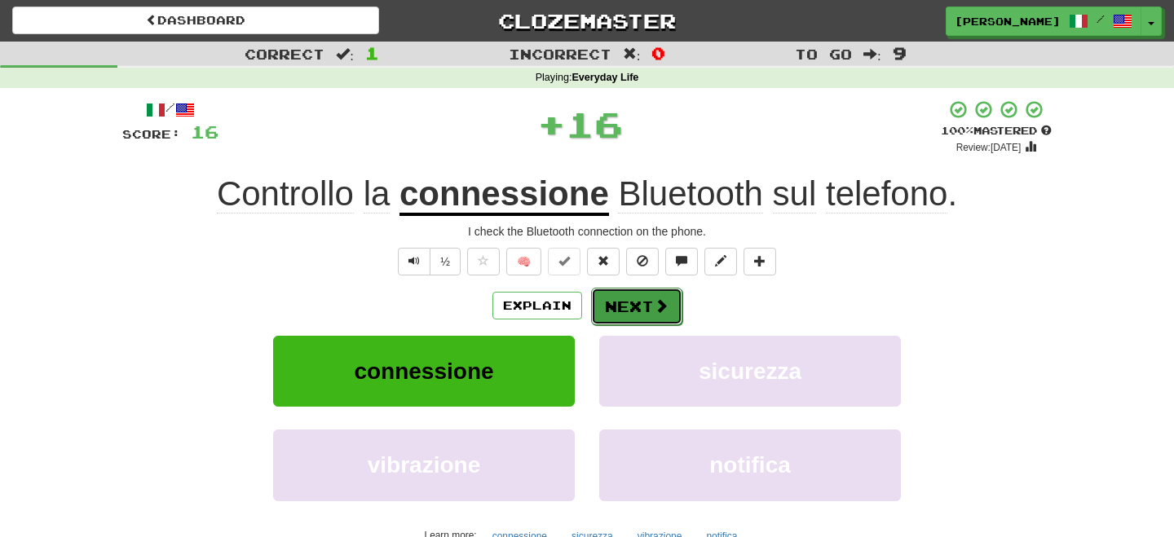
drag, startPoint x: 529, startPoint y: 293, endPoint x: 613, endPoint y: 300, distance: 84.3
click at [613, 300] on button "Next" at bounding box center [636, 306] width 91 height 37
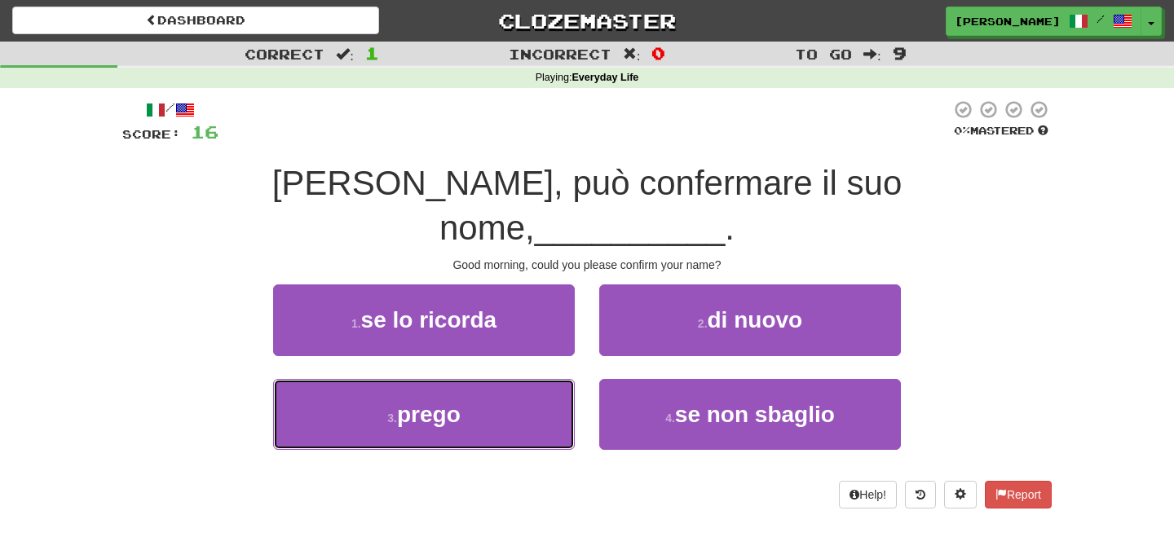
drag, startPoint x: 454, startPoint y: 373, endPoint x: 645, endPoint y: 333, distance: 195.0
click at [491, 379] on button "3 . prego" at bounding box center [424, 414] width 302 height 71
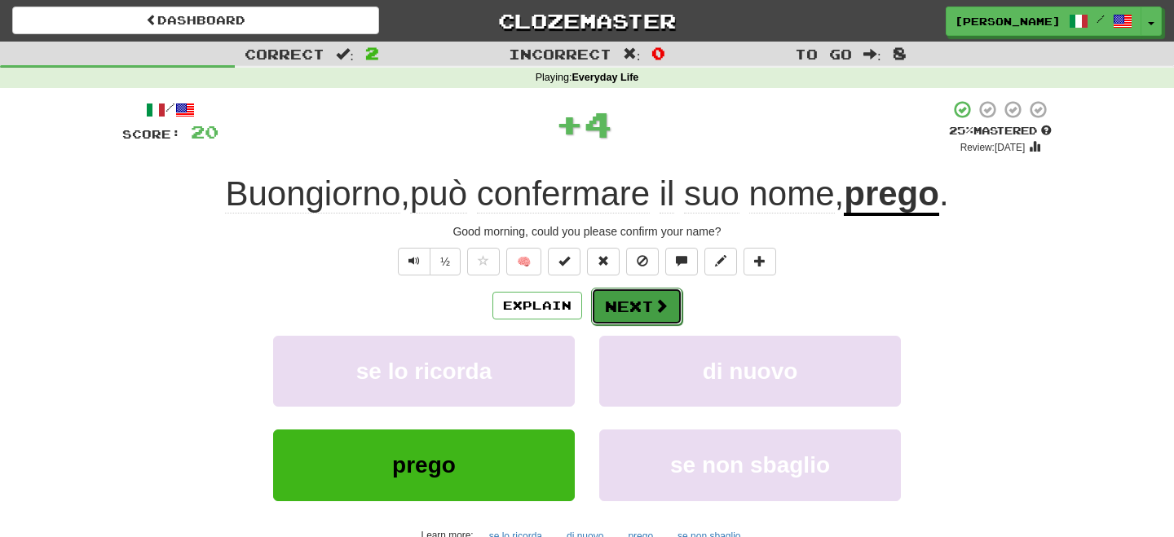
click at [629, 311] on button "Next" at bounding box center [636, 306] width 91 height 37
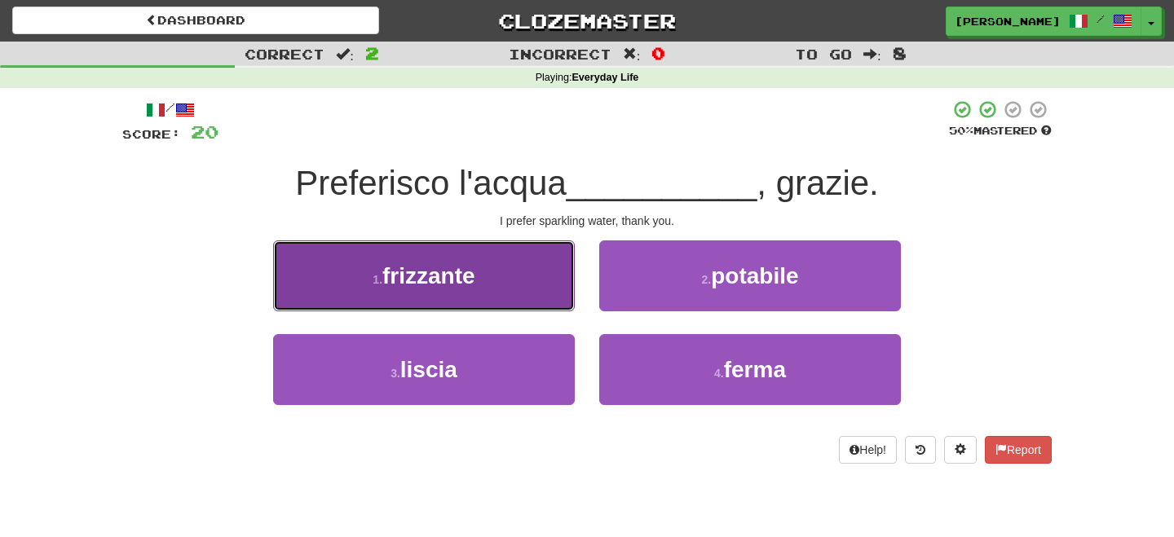
click at [546, 291] on button "1 . frizzante" at bounding box center [424, 275] width 302 height 71
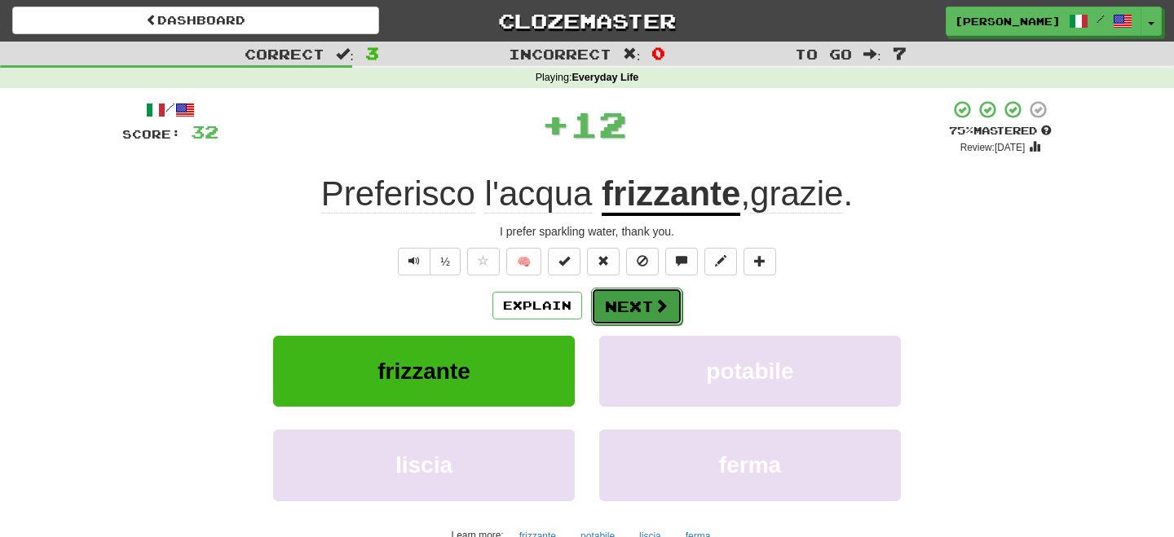
click at [630, 297] on button "Next" at bounding box center [636, 306] width 91 height 37
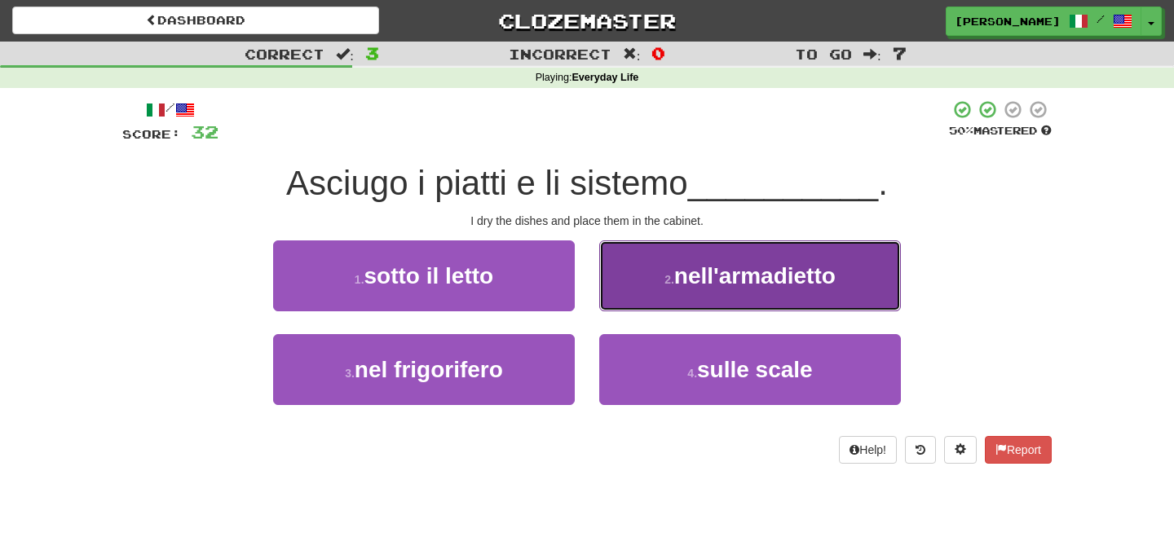
click at [799, 280] on span "nell'armadietto" at bounding box center [754, 275] width 161 height 25
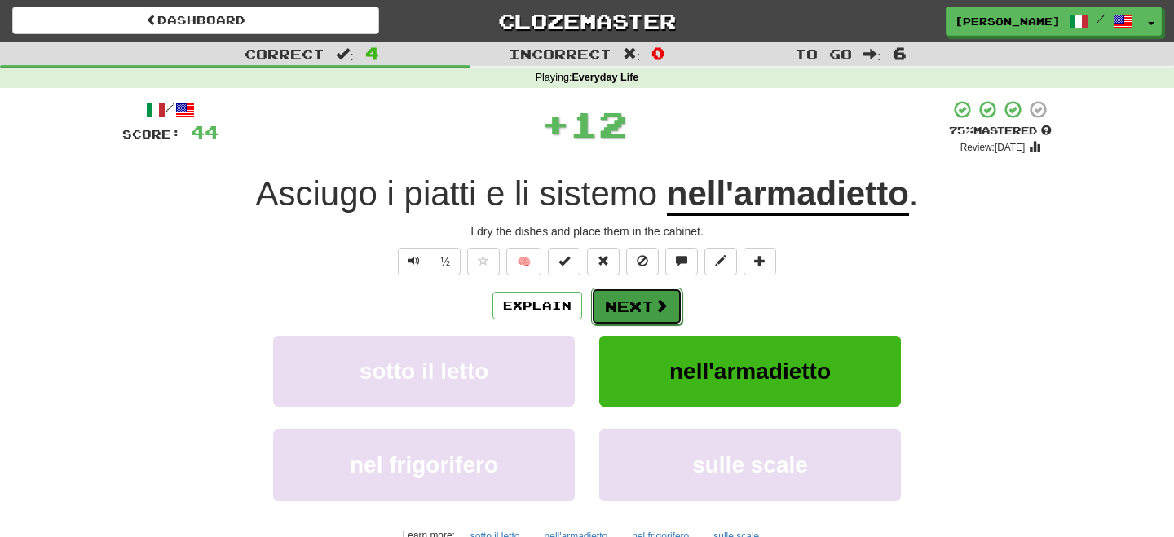
click at [642, 305] on button "Next" at bounding box center [636, 306] width 91 height 37
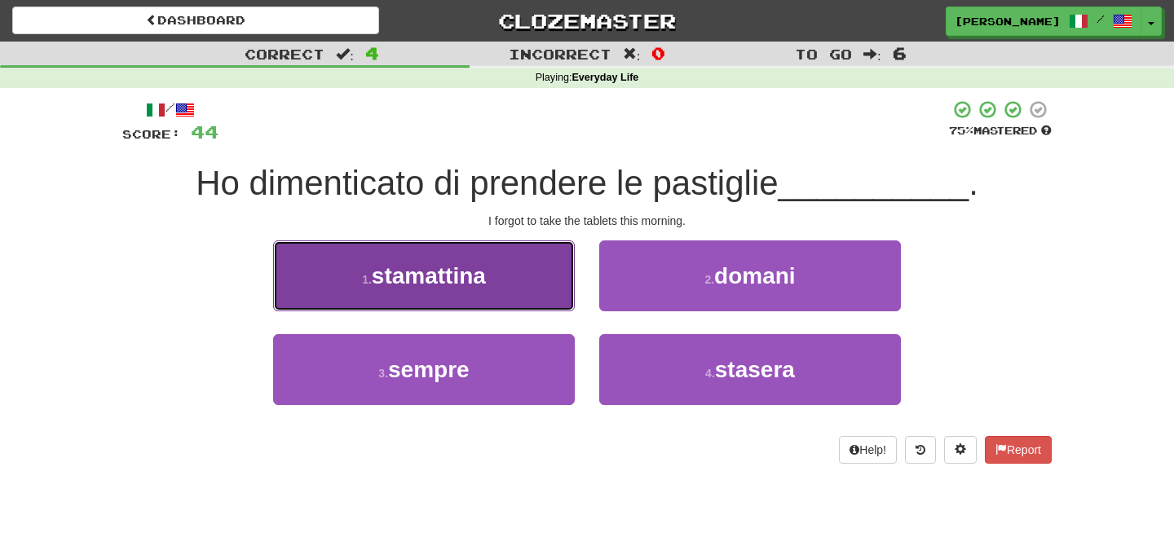
drag, startPoint x: 513, startPoint y: 278, endPoint x: 553, endPoint y: 290, distance: 41.0
click at [528, 284] on button "1 . stamattina" at bounding box center [424, 275] width 302 height 71
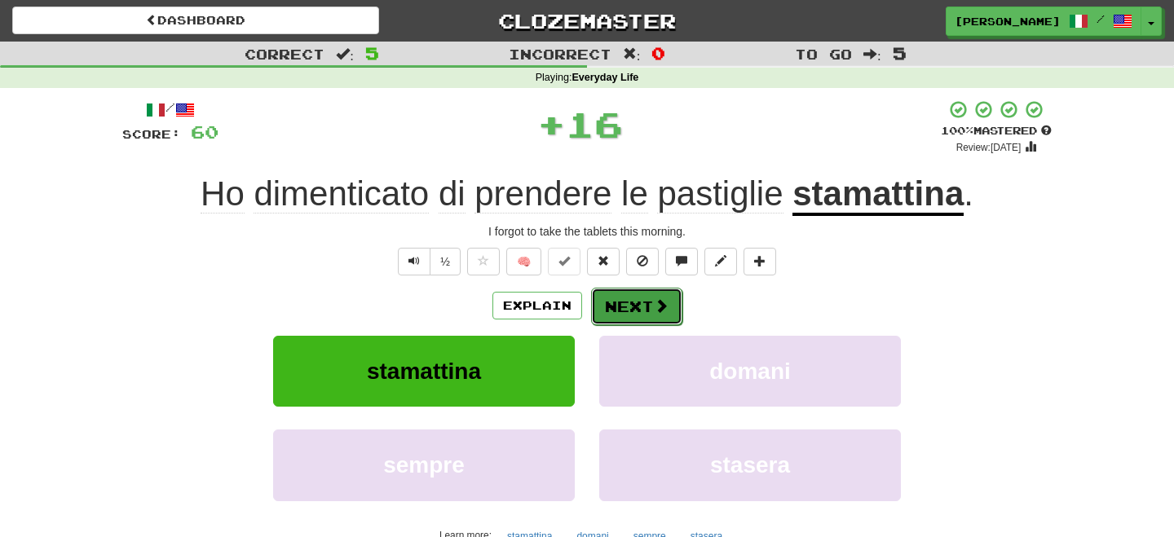
click at [642, 306] on button "Next" at bounding box center [636, 306] width 91 height 37
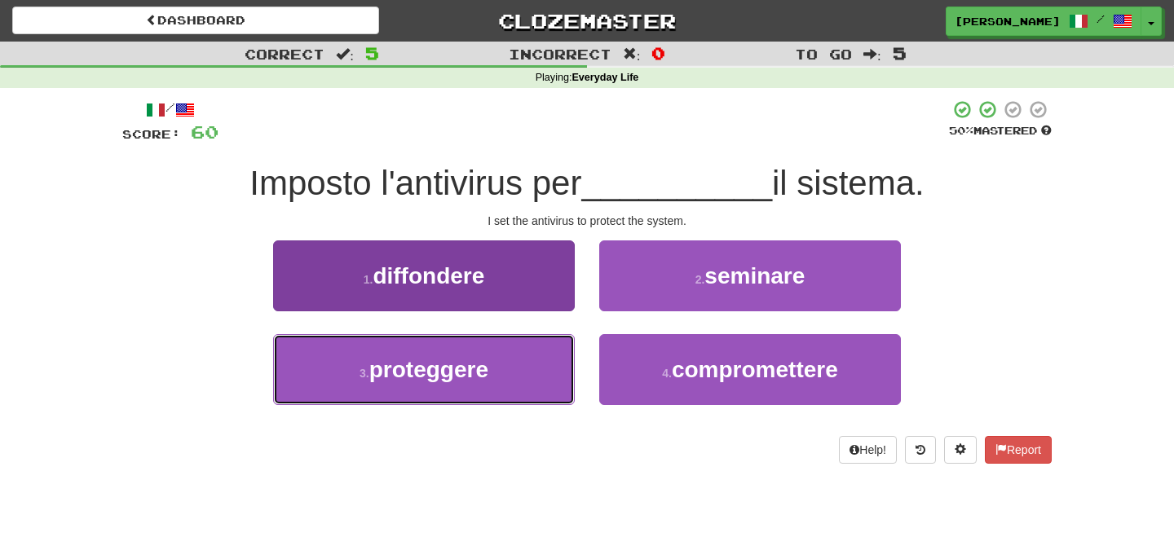
drag, startPoint x: 525, startPoint y: 377, endPoint x: 573, endPoint y: 355, distance: 53.2
click at [527, 377] on button "3 . proteggere" at bounding box center [424, 369] width 302 height 71
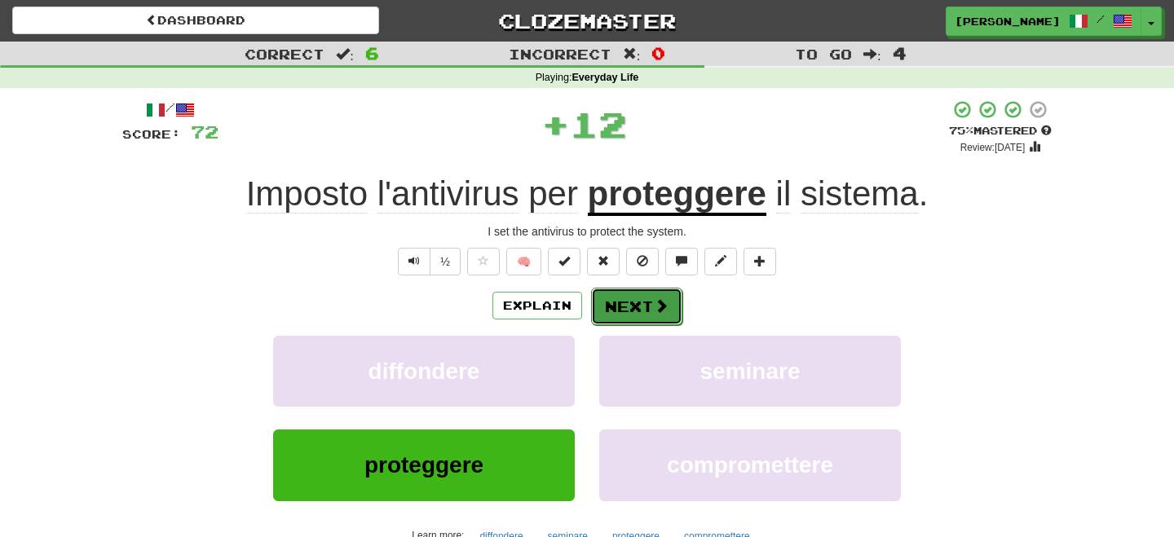
click at [630, 315] on button "Next" at bounding box center [636, 306] width 91 height 37
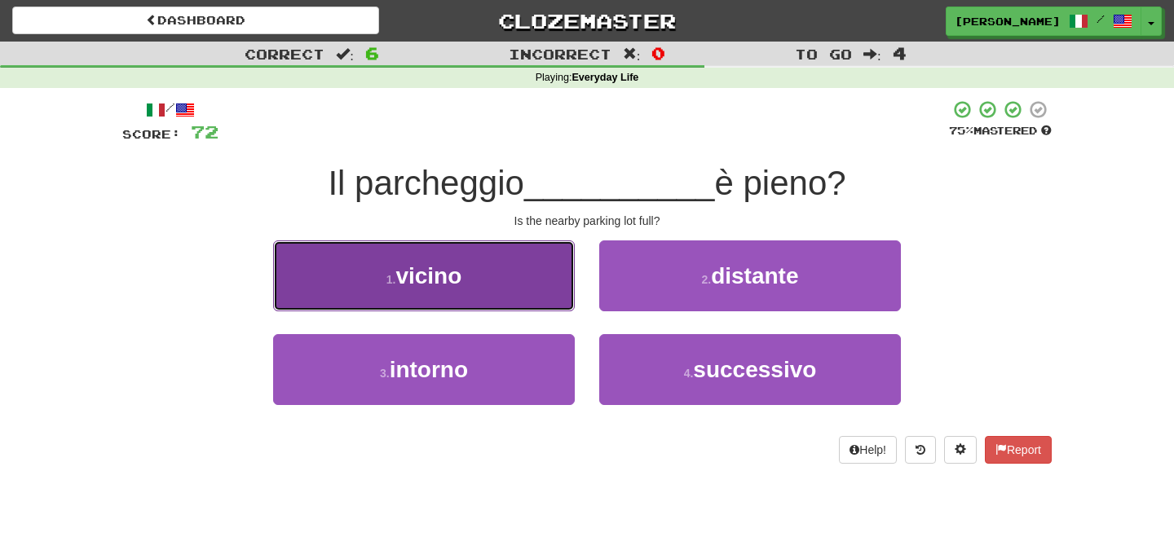
drag, startPoint x: 420, startPoint y: 291, endPoint x: 447, endPoint y: 298, distance: 27.9
click at [436, 296] on button "1 . vicino" at bounding box center [424, 275] width 302 height 71
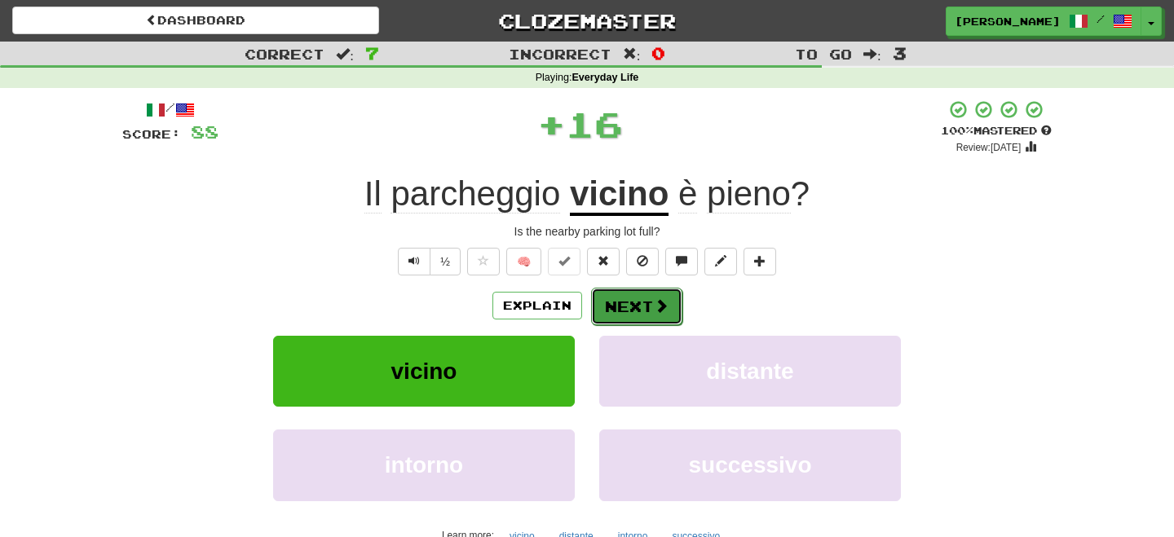
click at [624, 306] on button "Next" at bounding box center [636, 306] width 91 height 37
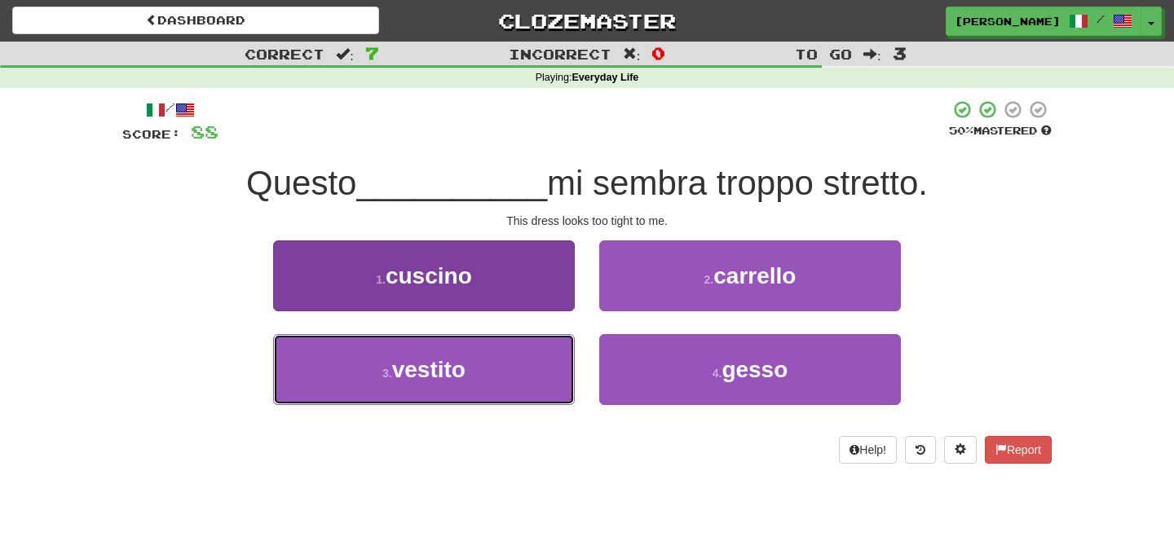
drag, startPoint x: 447, startPoint y: 372, endPoint x: 571, endPoint y: 342, distance: 128.3
click at [464, 372] on span "vestito" at bounding box center [428, 369] width 73 height 25
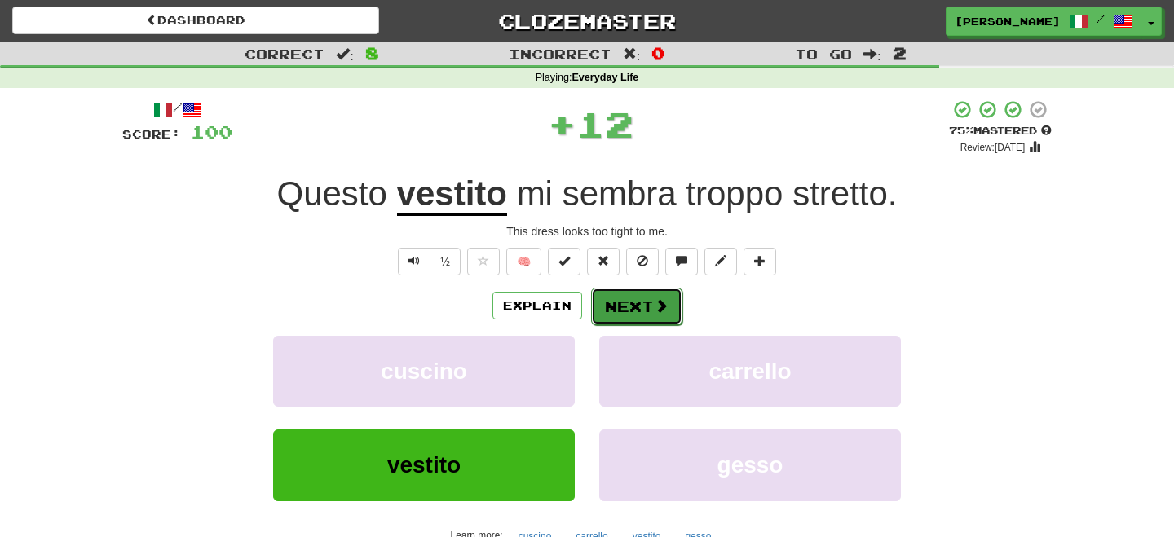
click at [628, 317] on button "Next" at bounding box center [636, 306] width 91 height 37
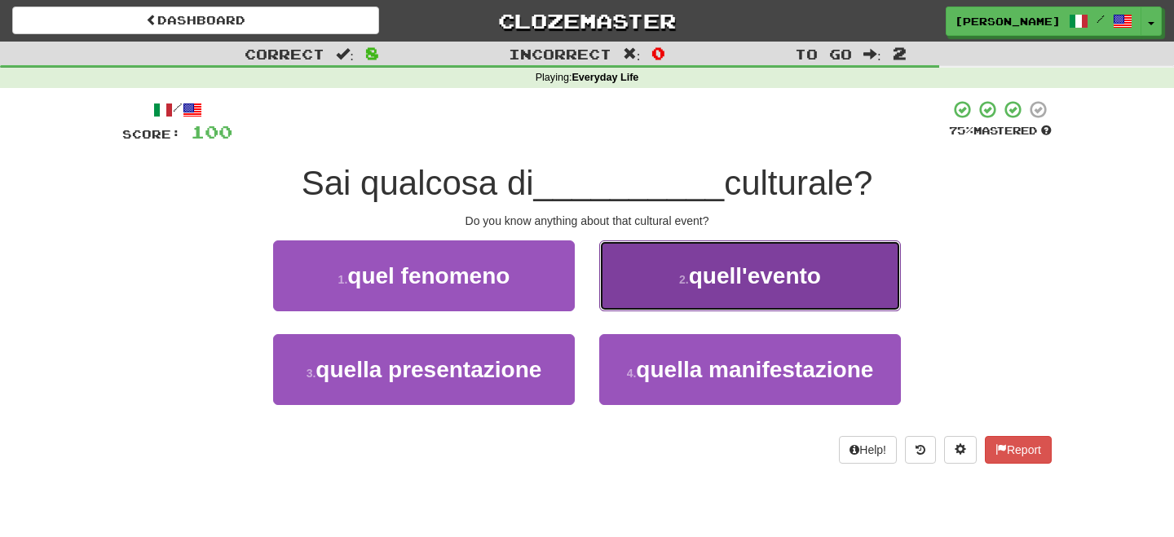
click at [701, 287] on span "quell'evento" at bounding box center [755, 275] width 132 height 25
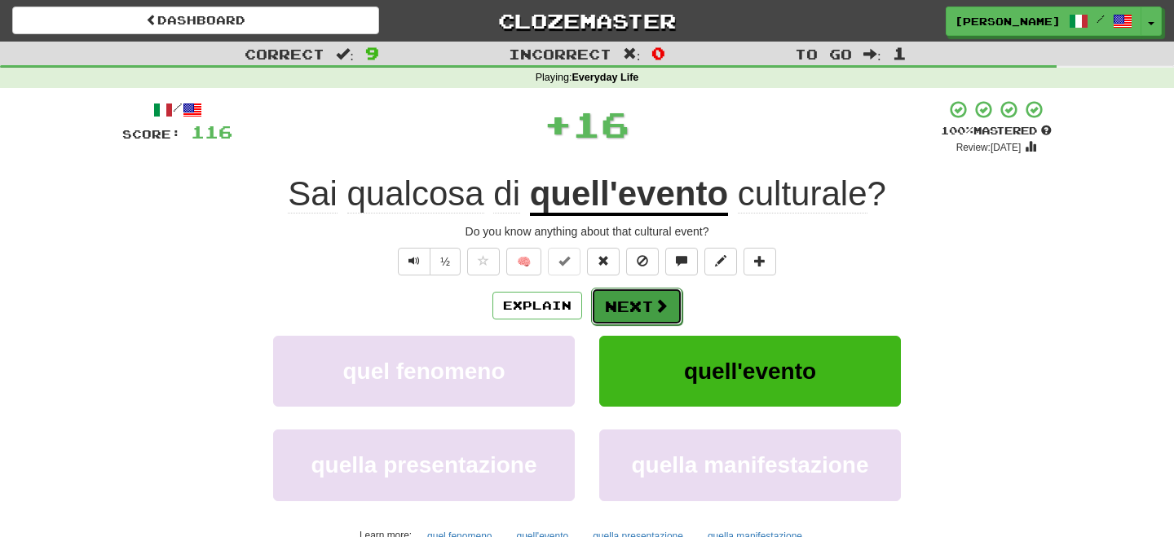
click at [663, 304] on span at bounding box center [661, 305] width 15 height 15
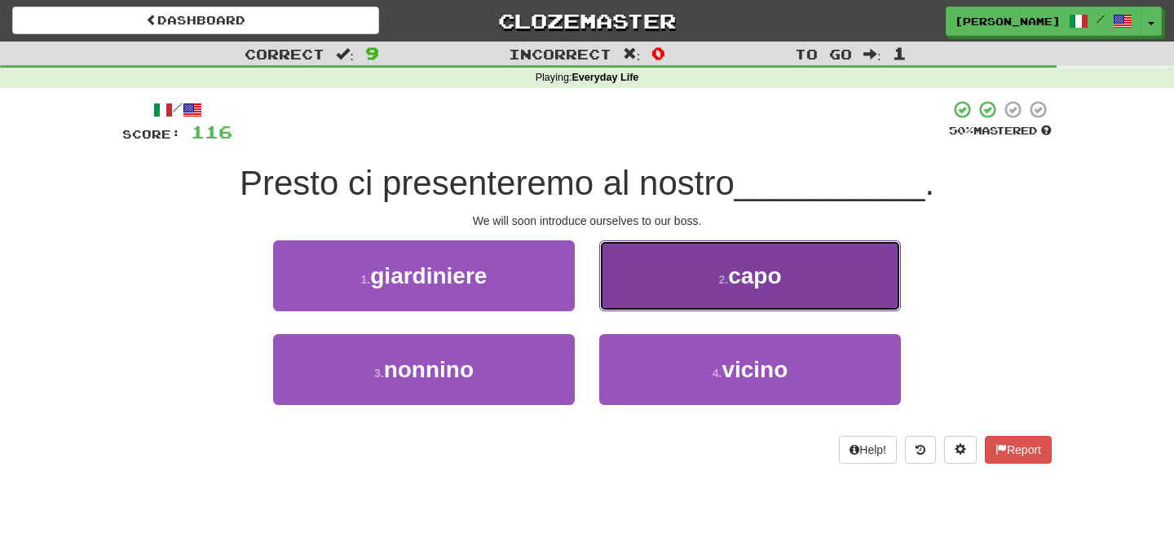
click at [681, 295] on button "2 . capo" at bounding box center [750, 275] width 302 height 71
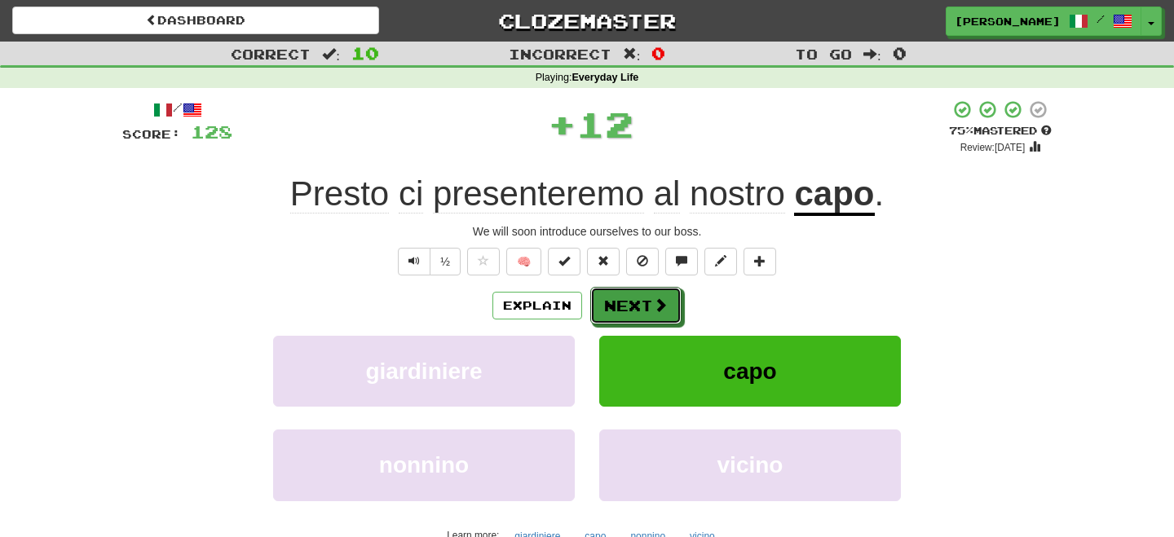
click at [639, 300] on button "Next" at bounding box center [635, 305] width 91 height 37
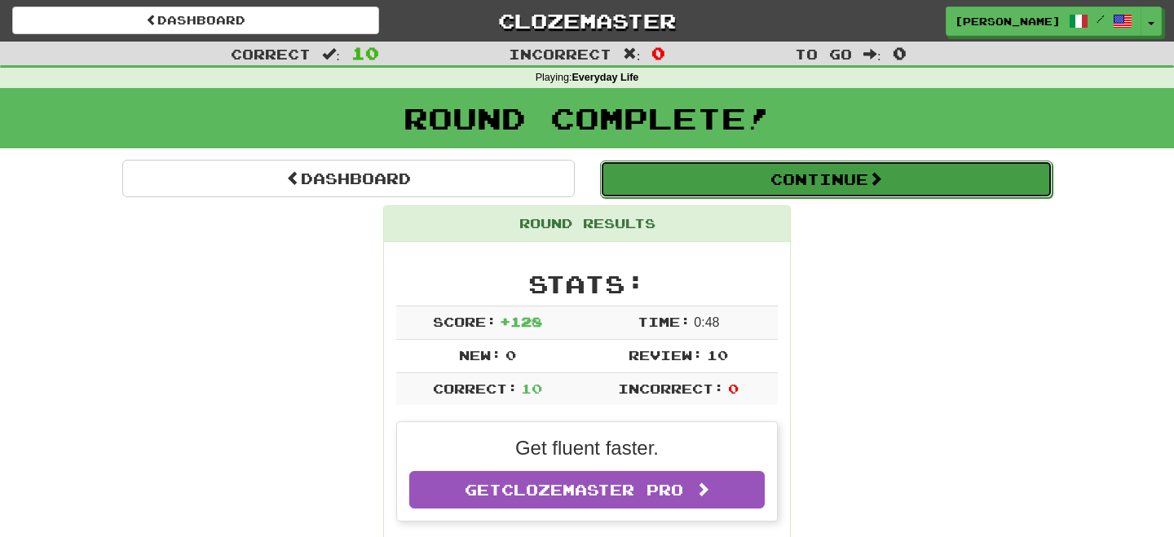
click at [778, 183] on button "Continue" at bounding box center [826, 179] width 452 height 37
